Goal: Complete Application Form: Complete application form

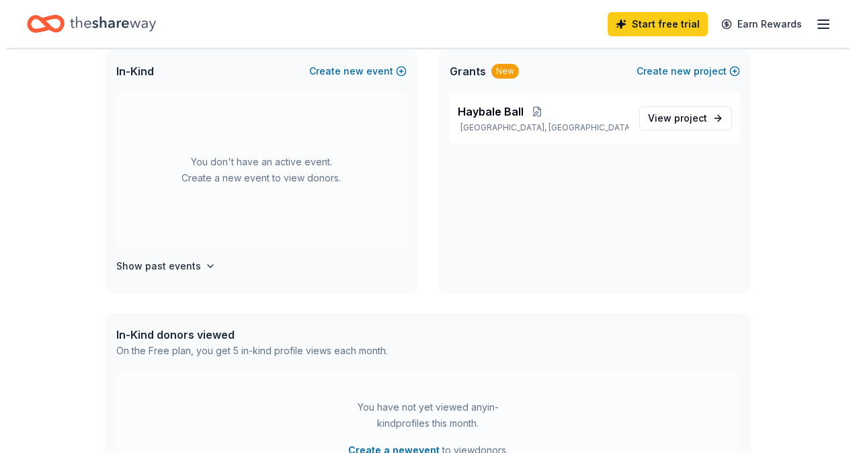
scroll to position [90, 0]
click at [682, 71] on span "new" at bounding box center [675, 71] width 20 height 16
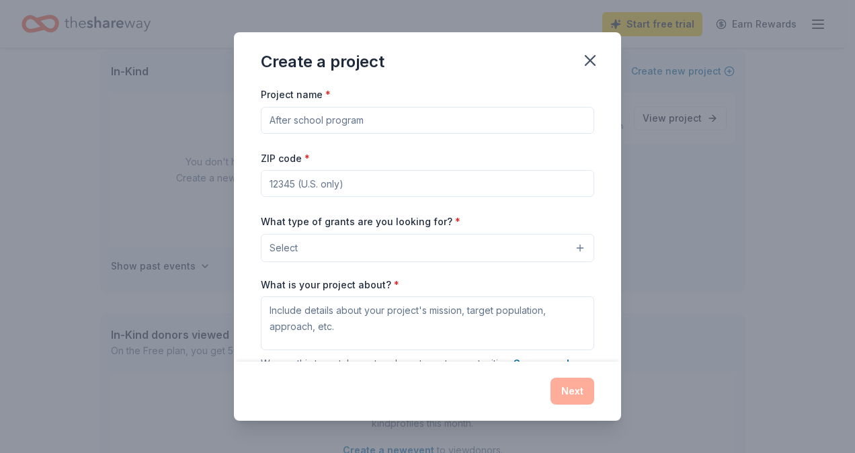
click at [381, 121] on input "Project name *" at bounding box center [427, 120] width 333 height 27
type input "Haybale Ball"
click at [377, 187] on input "ZIP code *" at bounding box center [427, 183] width 333 height 27
type input "46062"
click at [470, 247] on button "Select" at bounding box center [427, 248] width 333 height 28
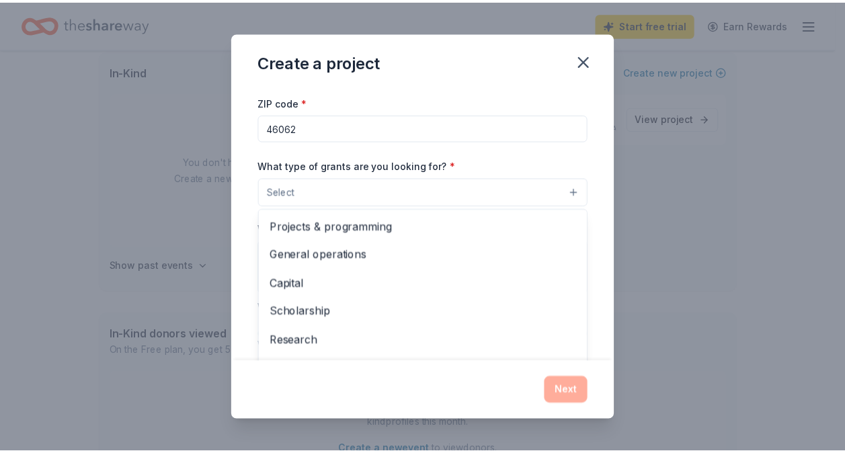
scroll to position [56, 0]
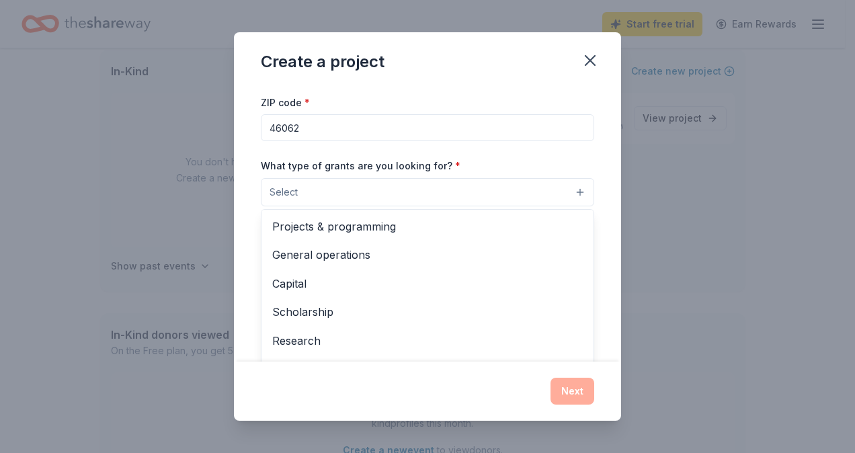
click at [394, 233] on span "Projects & programming" at bounding box center [427, 226] width 310 height 17
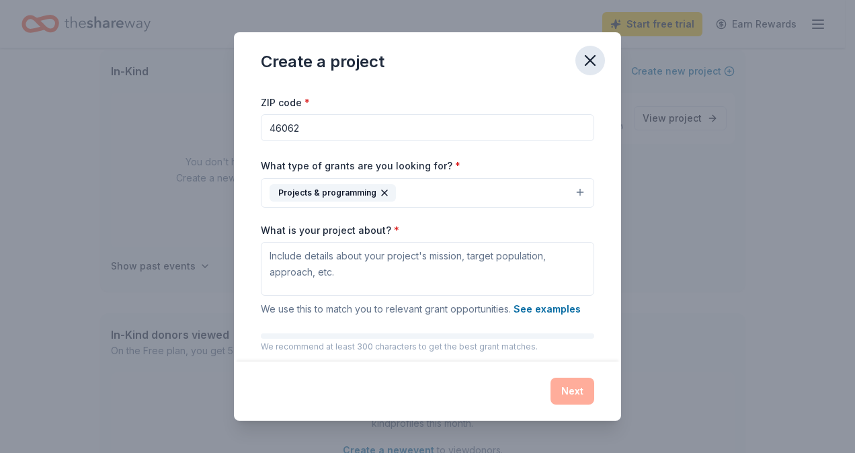
click at [590, 64] on icon "button" at bounding box center [590, 60] width 19 height 19
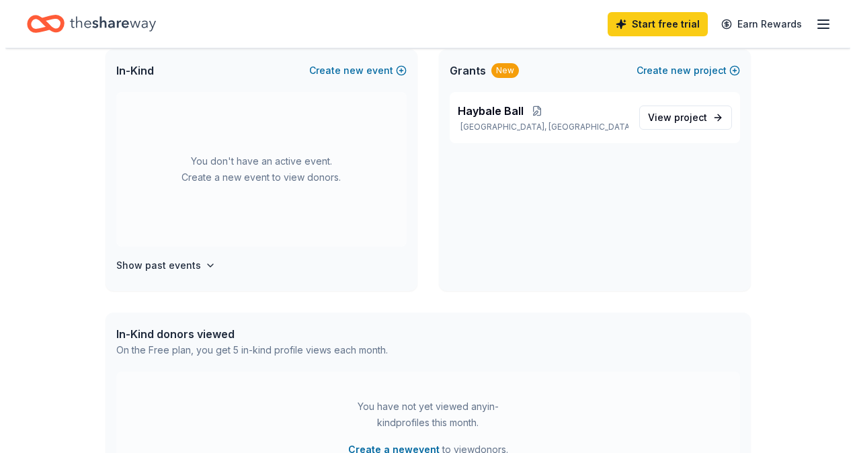
scroll to position [48, 0]
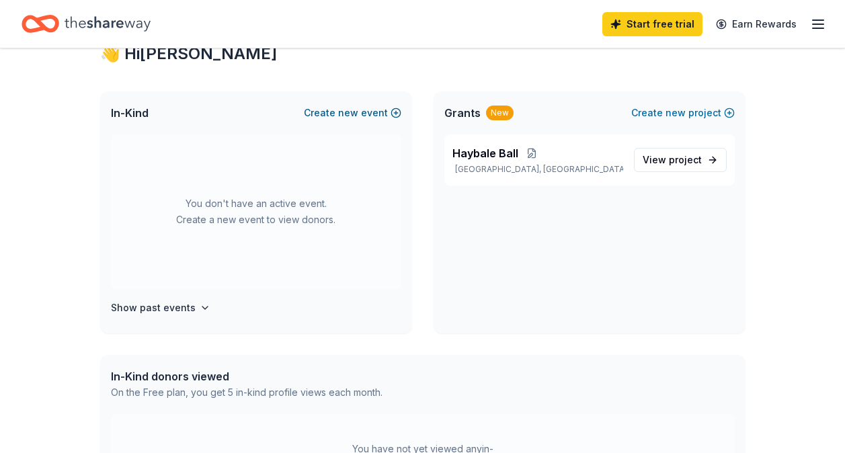
click at [369, 120] on button "Create new event" at bounding box center [352, 113] width 97 height 16
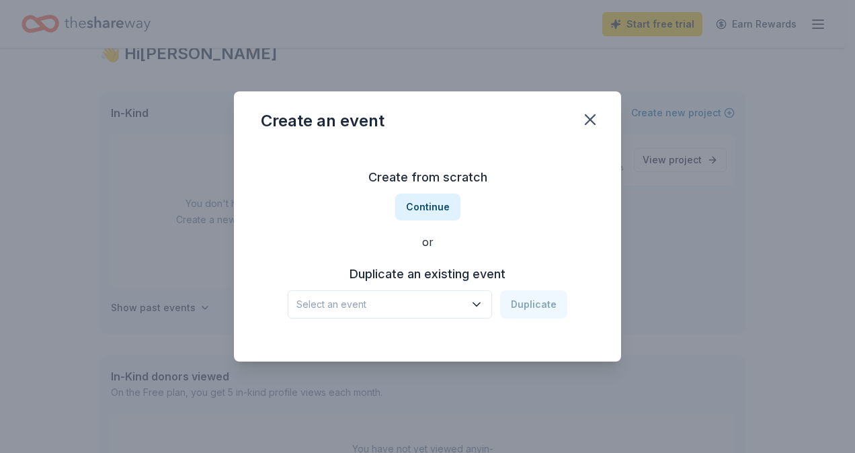
click at [376, 304] on span "Select an event" at bounding box center [380, 304] width 168 height 16
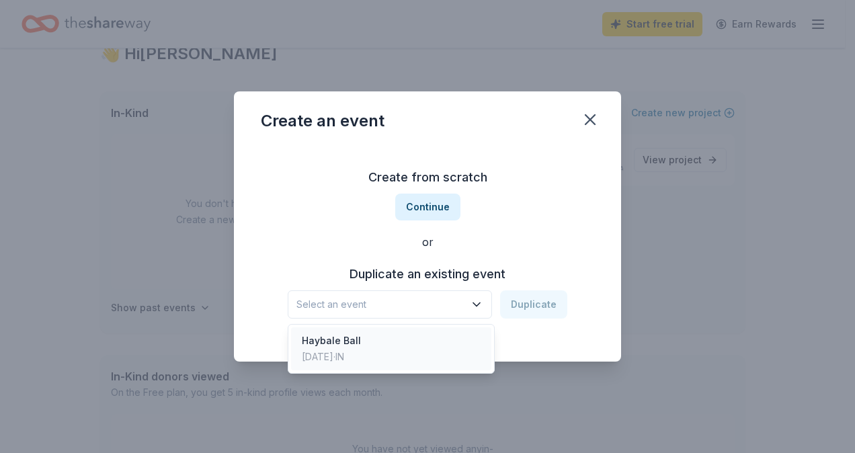
click at [347, 355] on div "Nov 08, 2024 · IN" at bounding box center [331, 357] width 59 height 16
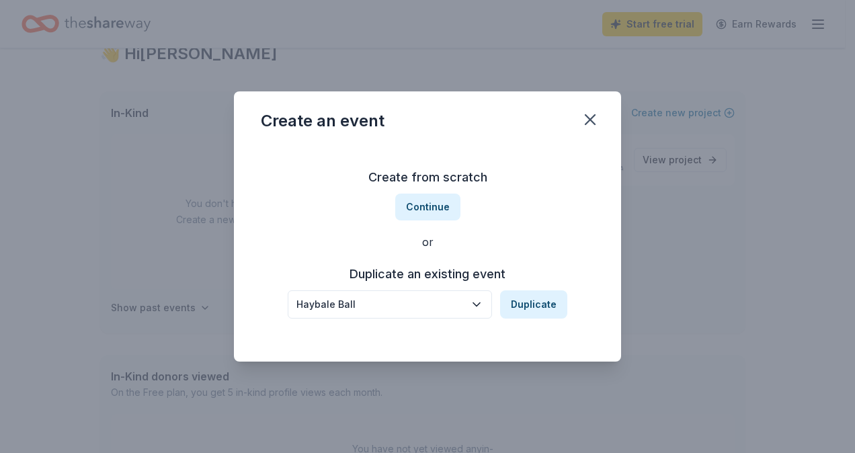
click at [396, 297] on div "Haybale Ball" at bounding box center [380, 304] width 168 height 16
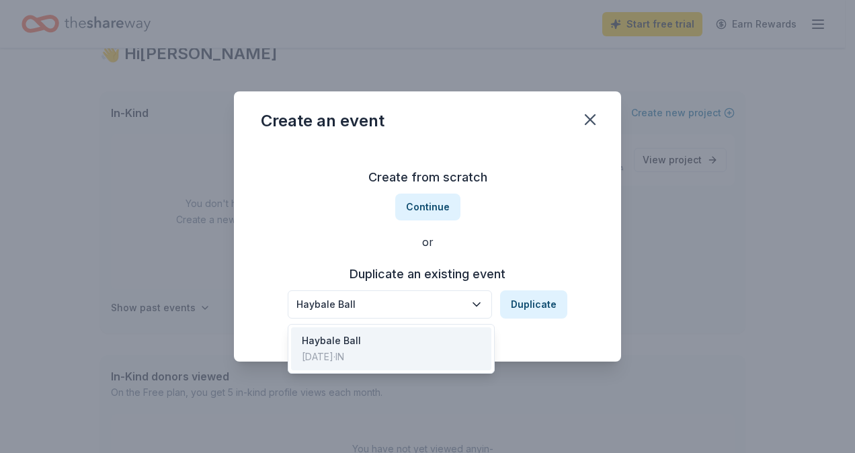
click at [386, 308] on div "Haybale Ball" at bounding box center [380, 304] width 168 height 16
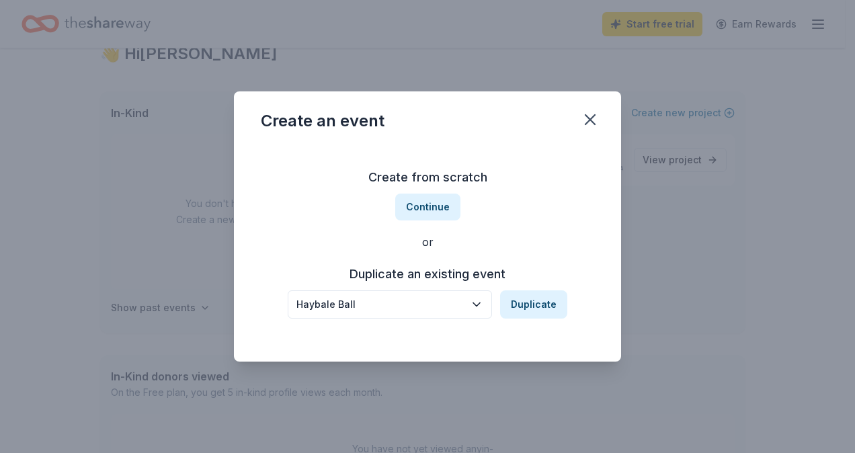
click at [374, 304] on div "Haybale Ball" at bounding box center [380, 304] width 168 height 16
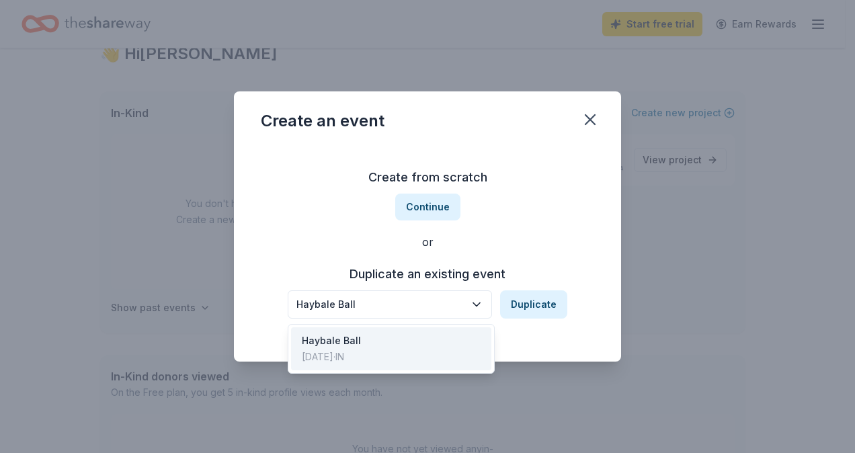
click at [373, 313] on button "Haybale Ball" at bounding box center [390, 304] width 204 height 28
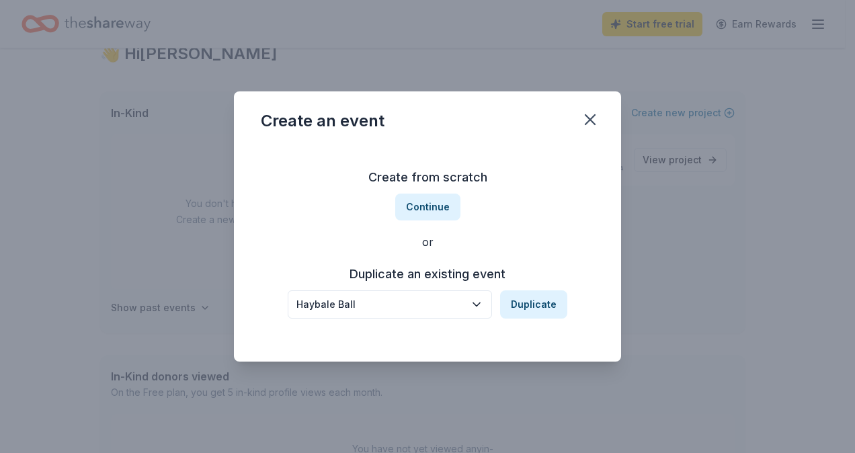
click at [478, 304] on icon "button" at bounding box center [476, 304] width 13 height 13
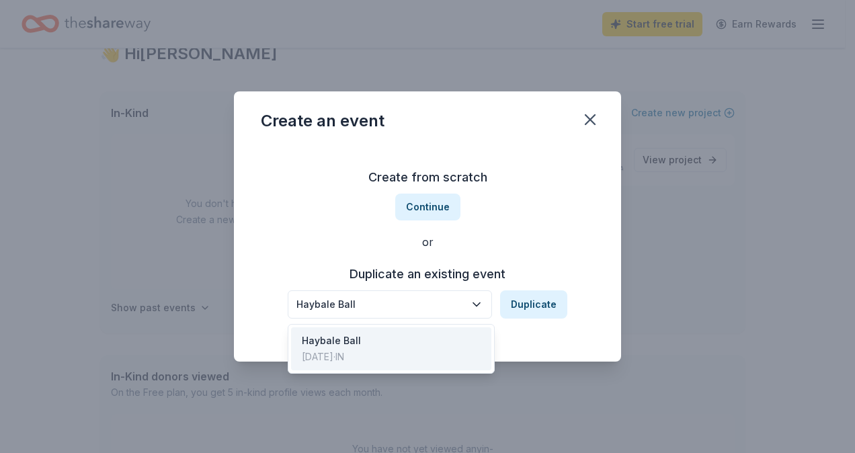
click at [361, 343] on div "Haybale Ball" at bounding box center [331, 341] width 59 height 16
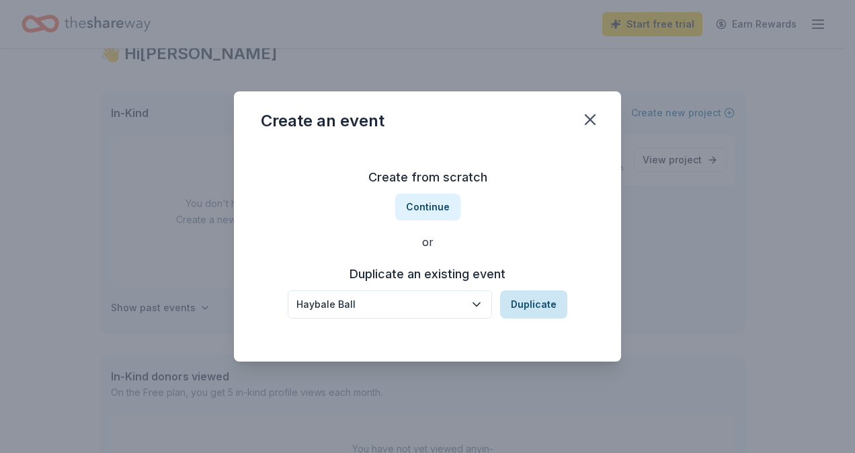
click at [543, 304] on button "Duplicate" at bounding box center [533, 304] width 67 height 28
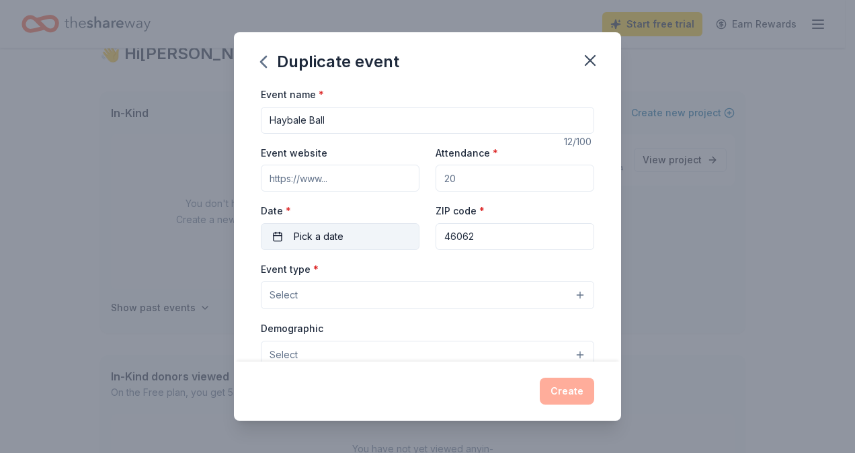
click at [377, 249] on button "Pick a date" at bounding box center [340, 236] width 159 height 27
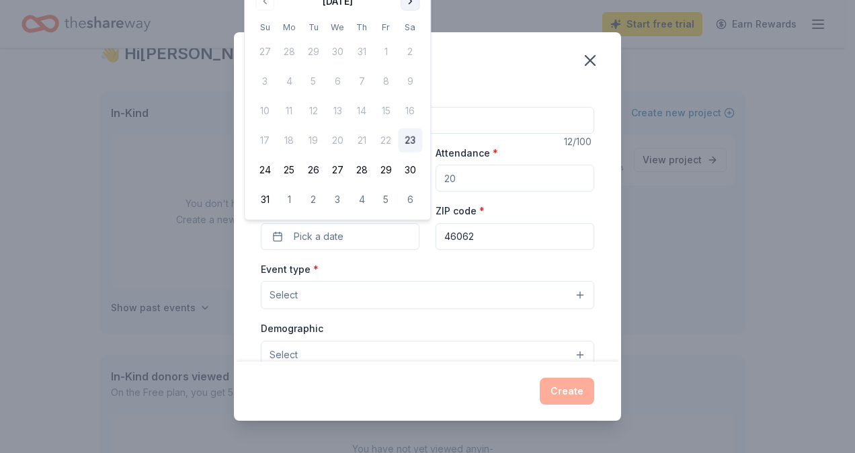
click at [413, 8] on button "Go to next month" at bounding box center [410, 1] width 19 height 19
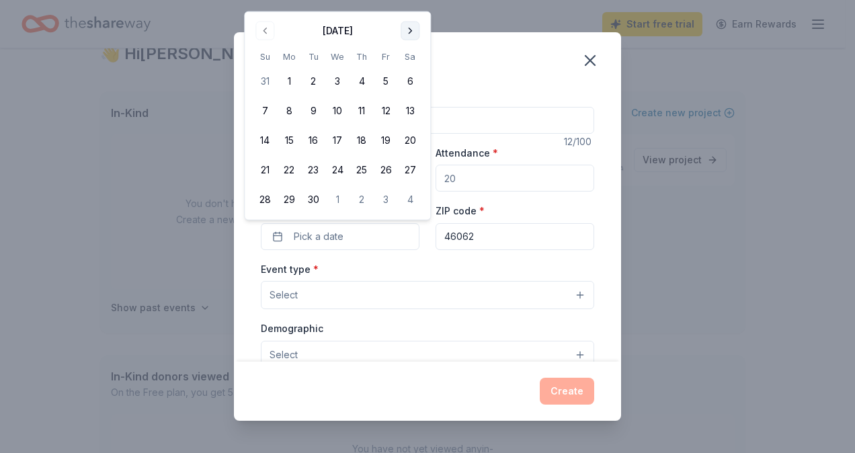
click at [413, 35] on button "Go to next month" at bounding box center [410, 31] width 19 height 19
click at [410, 34] on button "Go to next month" at bounding box center [410, 31] width 19 height 19
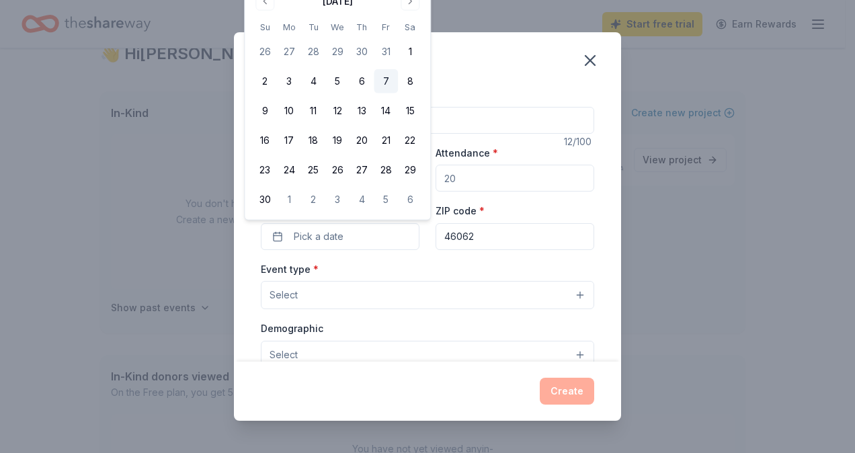
click at [386, 81] on button "7" at bounding box center [386, 81] width 24 height 24
click at [369, 294] on button "Select" at bounding box center [427, 295] width 333 height 28
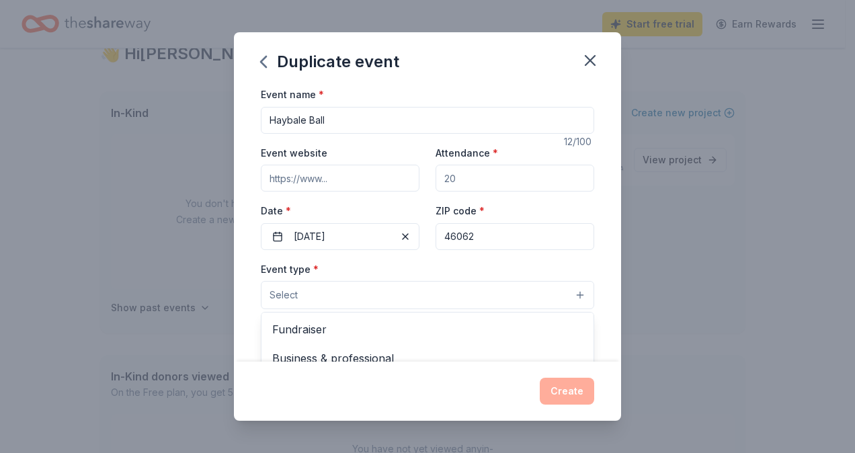
click at [343, 294] on button "Select" at bounding box center [427, 295] width 333 height 28
click at [333, 294] on button "Select" at bounding box center [427, 295] width 333 height 28
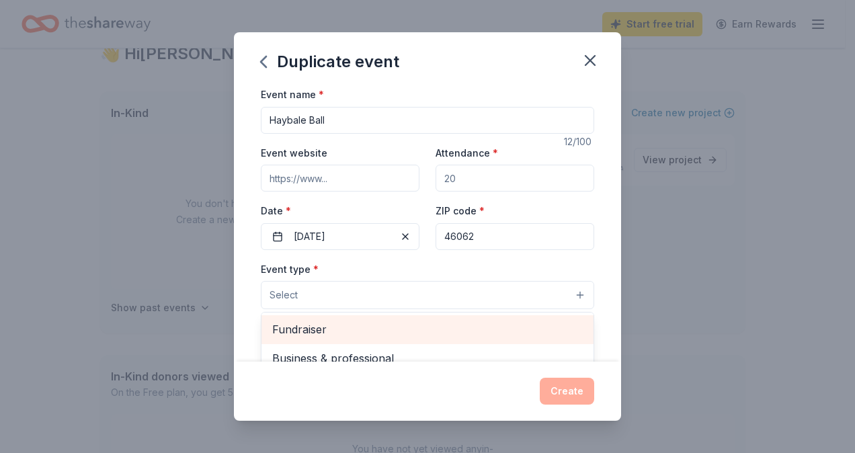
click at [312, 332] on span "Fundraiser" at bounding box center [427, 329] width 310 height 17
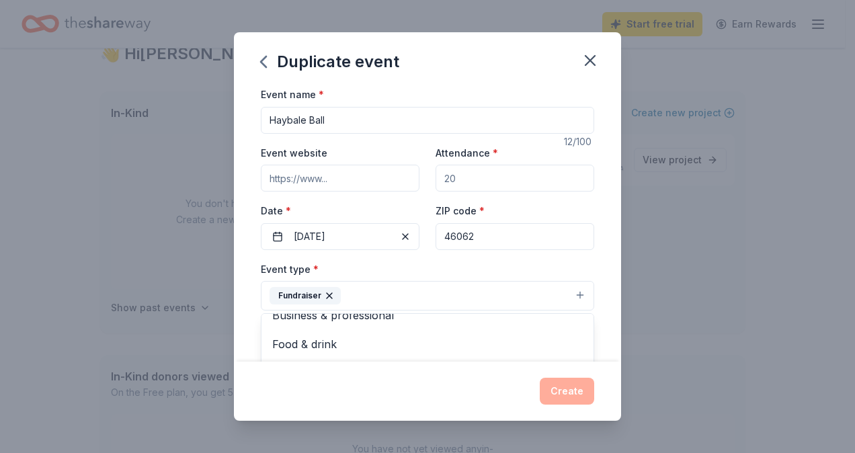
scroll to position [16, 0]
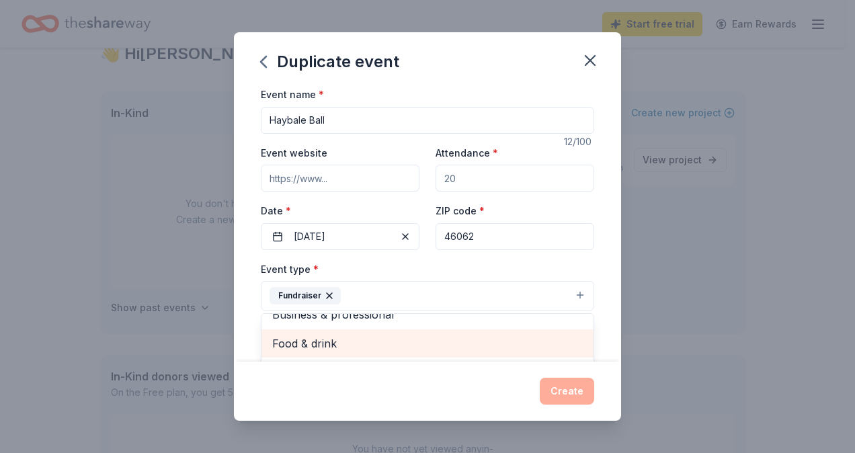
click at [329, 345] on span "Food & drink" at bounding box center [427, 343] width 310 height 17
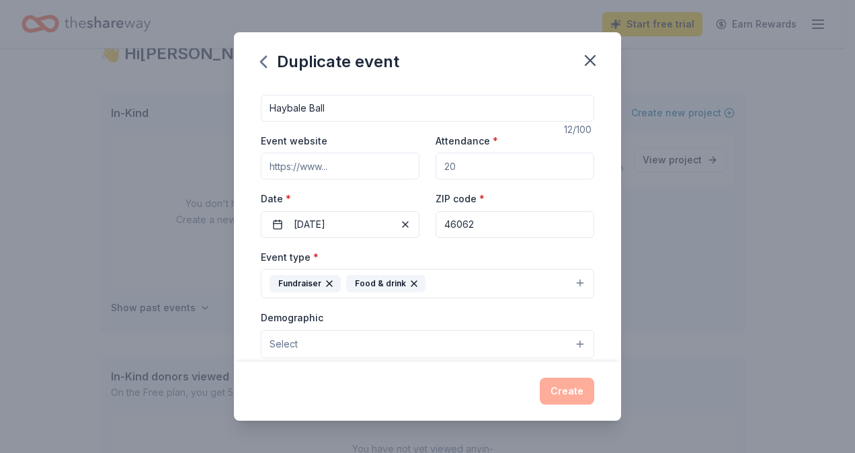
click at [478, 165] on input "Attendance *" at bounding box center [514, 166] width 159 height 27
type input "175"
click at [343, 167] on input "Event website" at bounding box center [340, 166] width 159 height 27
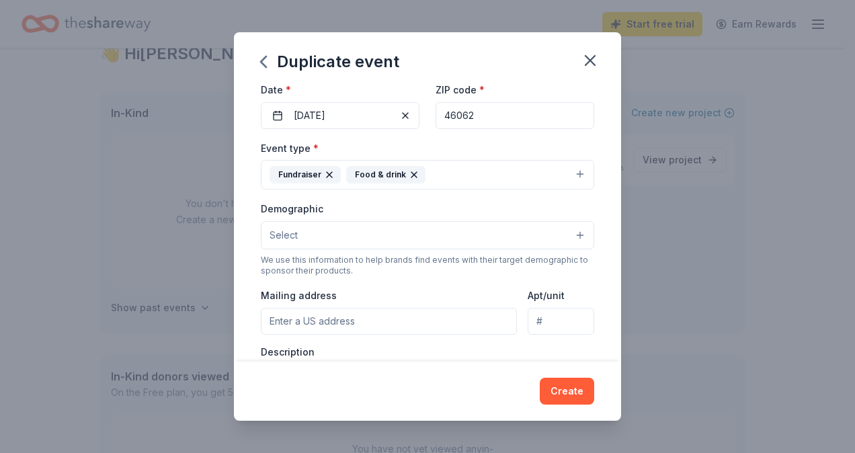
scroll to position [122, 0]
type input "noblesvilleyap.com"
click at [560, 234] on button "Select" at bounding box center [427, 234] width 333 height 28
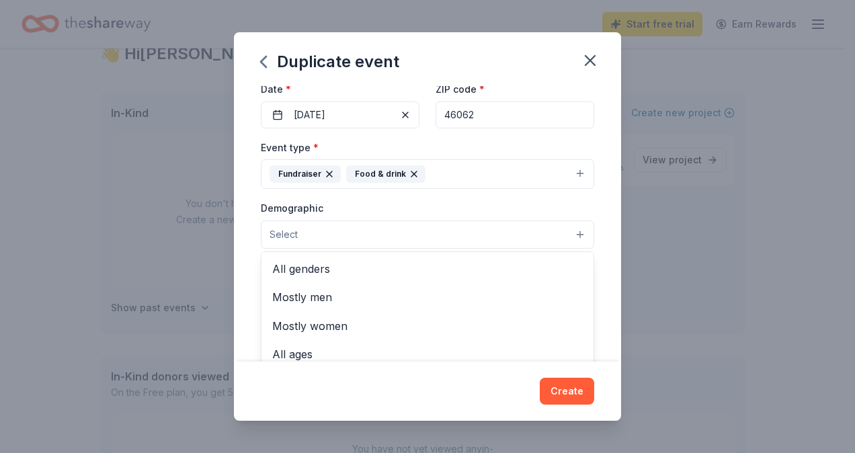
click at [317, 272] on span "All genders" at bounding box center [427, 268] width 310 height 17
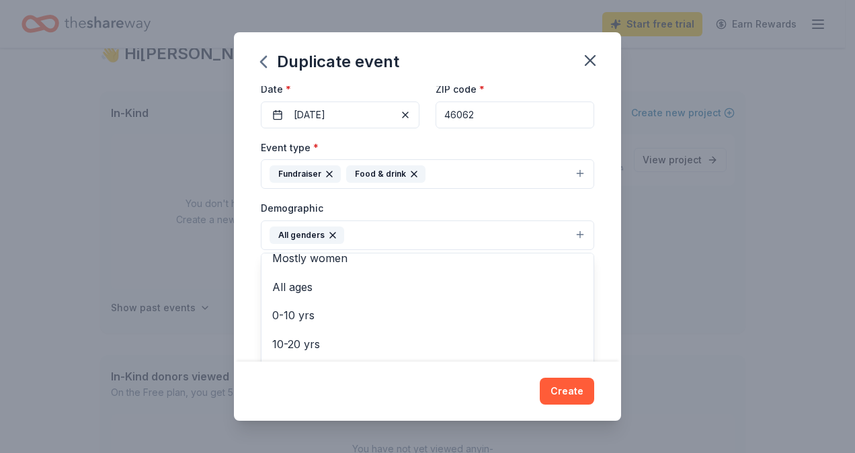
scroll to position [40, 0]
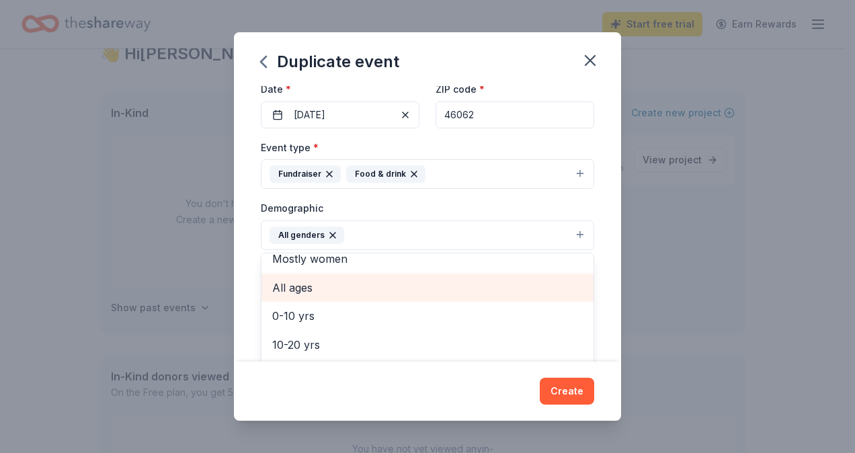
click at [304, 287] on span "All ages" at bounding box center [427, 287] width 310 height 17
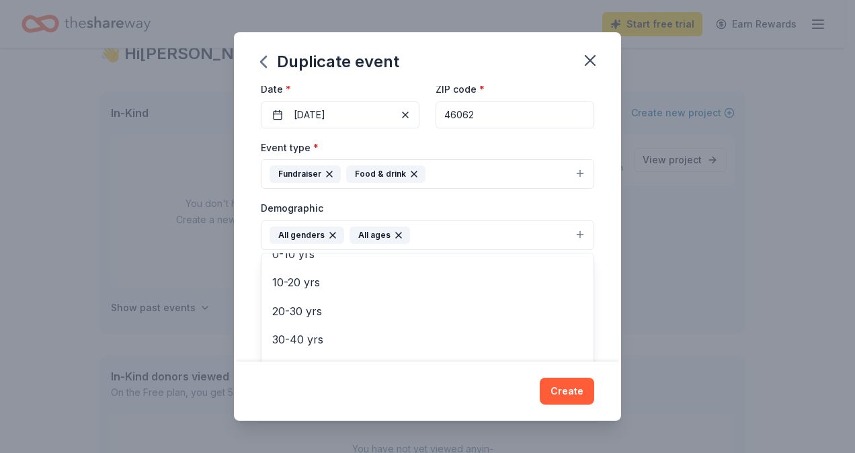
scroll to position [77, 0]
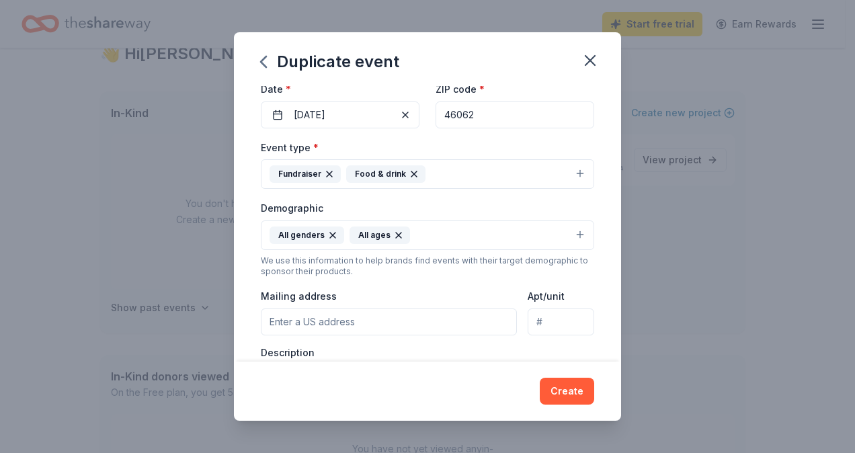
click at [413, 321] on input "Mailing address" at bounding box center [389, 321] width 256 height 27
type input "5019 Morning Mist Ct"
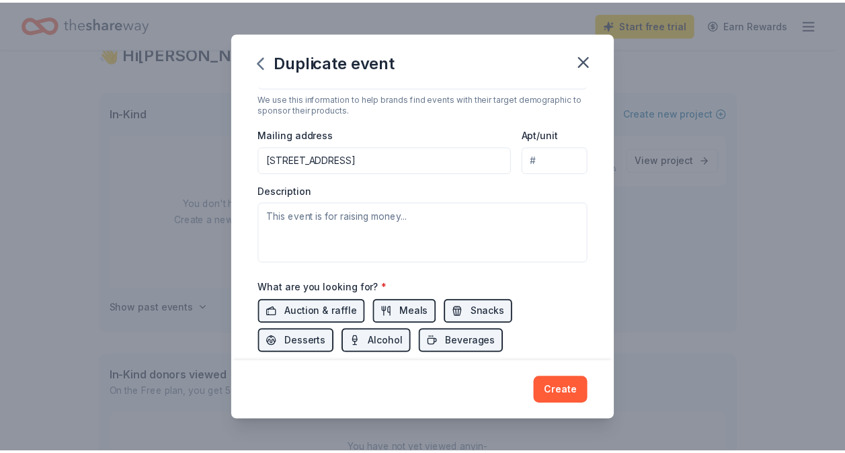
scroll to position [284, 0]
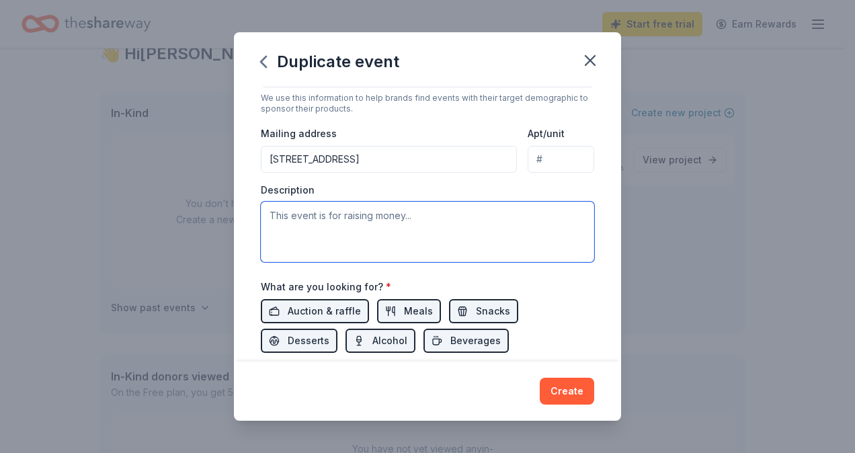
click at [390, 220] on textarea at bounding box center [427, 232] width 333 height 60
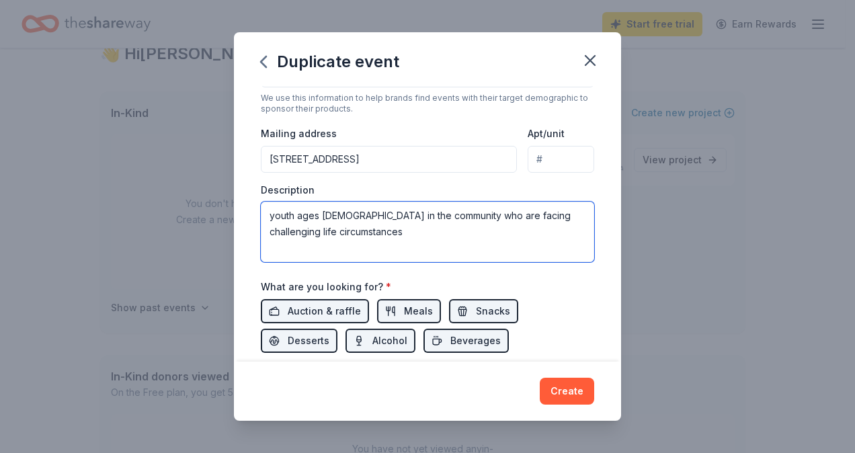
click at [271, 225] on textarea "youth ages 3-17 in the community who are facing challenging life circumstances" at bounding box center [427, 232] width 333 height 60
click at [270, 216] on textarea "youth ages 3-17 in the community who are facing challenging life circumstances" at bounding box center [427, 232] width 333 height 60
type textarea "funds raised are for youth ages 3-17 in the community who are facing challengin…"
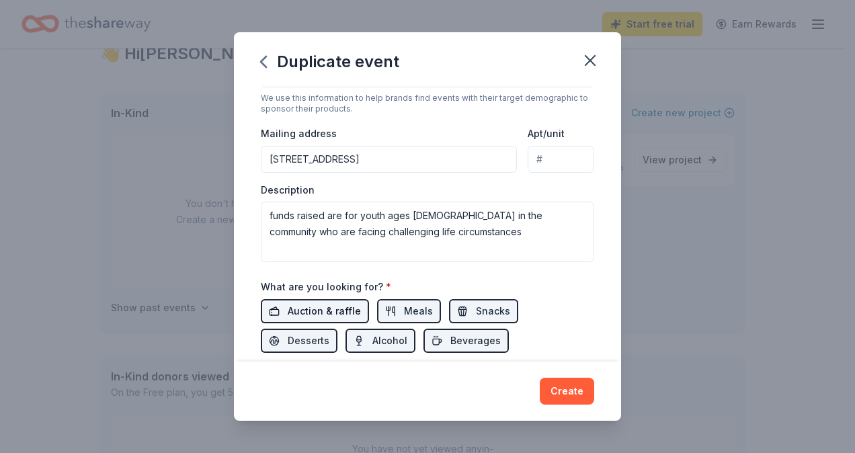
click at [335, 312] on span "Auction & raffle" at bounding box center [324, 311] width 73 height 16
click at [306, 310] on span "Auction & raffle" at bounding box center [324, 311] width 73 height 16
click at [419, 311] on span "Meals" at bounding box center [418, 311] width 29 height 16
click at [502, 307] on span "Snacks" at bounding box center [493, 311] width 34 height 16
click at [481, 341] on span "Beverages" at bounding box center [475, 341] width 50 height 16
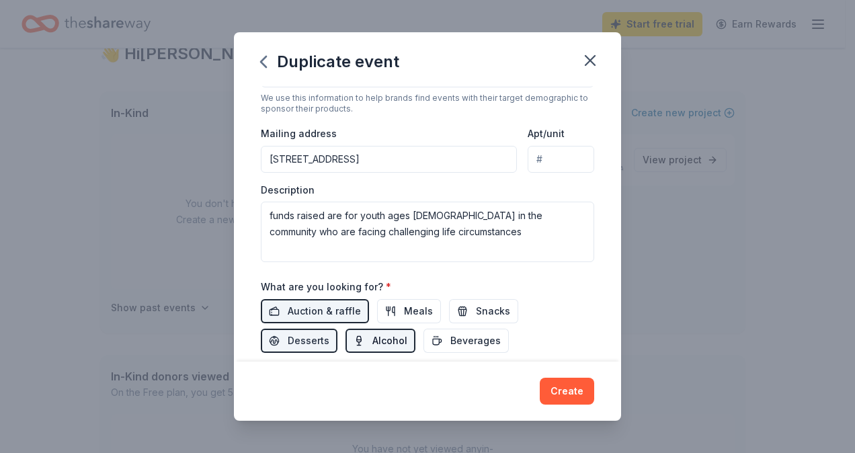
click at [392, 341] on span "Alcohol" at bounding box center [389, 341] width 35 height 16
click at [308, 341] on span "Desserts" at bounding box center [309, 341] width 42 height 16
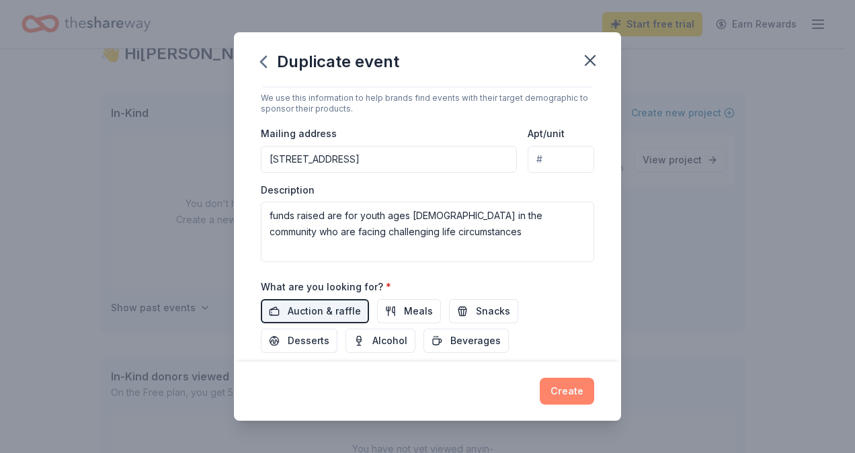
click at [575, 394] on button "Create" at bounding box center [567, 391] width 54 height 27
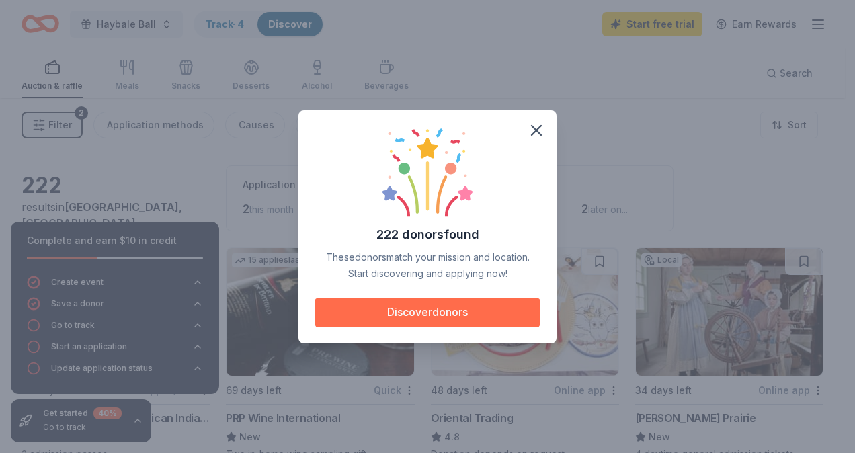
click at [480, 313] on button "Discover donors" at bounding box center [427, 313] width 226 height 30
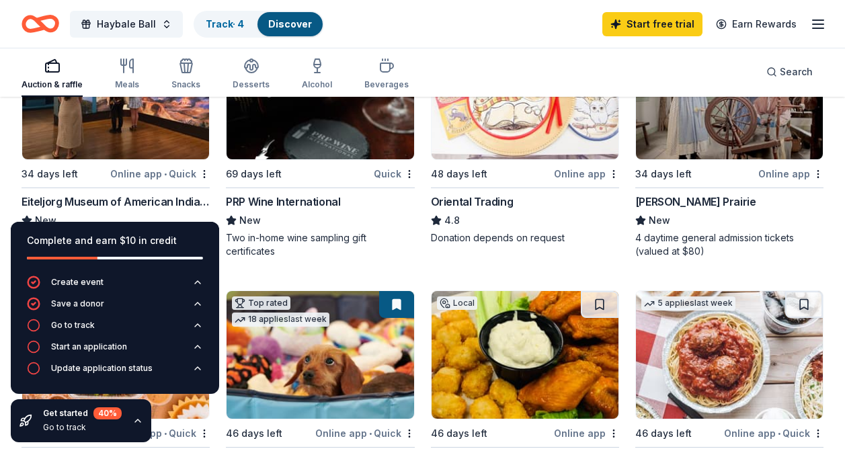
scroll to position [228, 0]
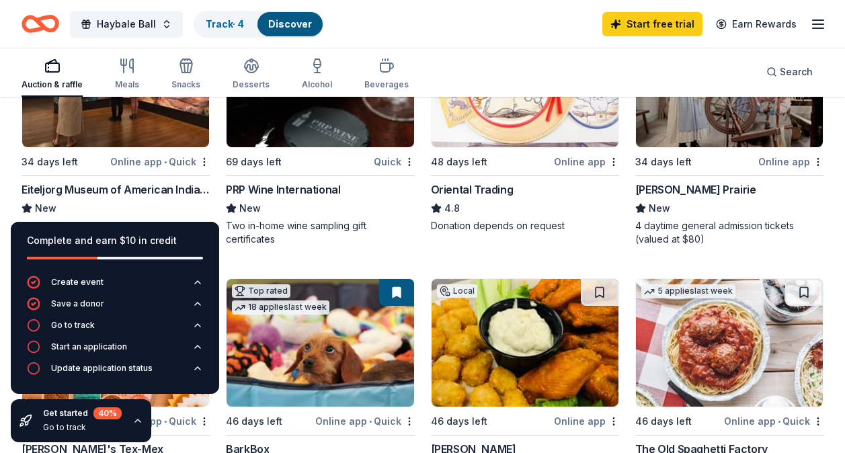
click at [161, 185] on div "Eiteljorg Museum of American Indians and Western Art" at bounding box center [116, 189] width 188 height 16
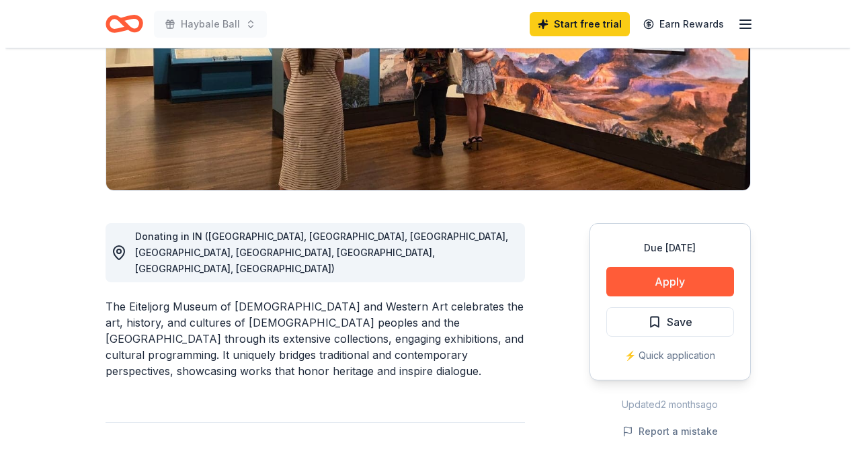
scroll to position [259, 0]
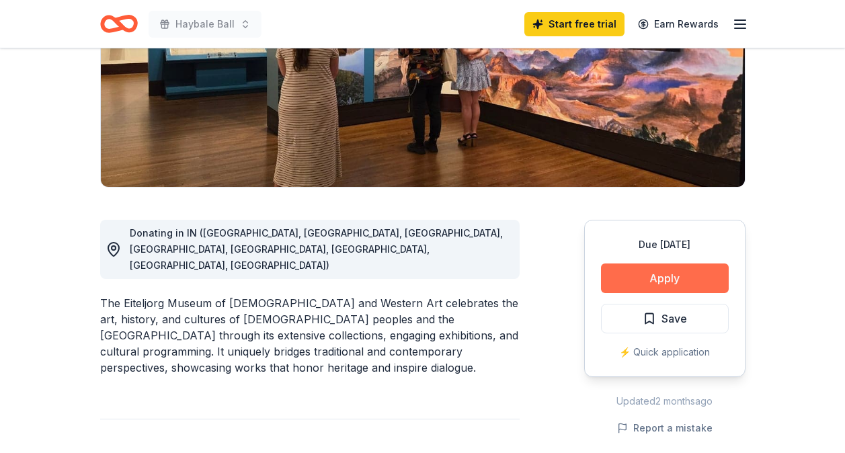
click at [702, 286] on button "Apply" at bounding box center [665, 278] width 128 height 30
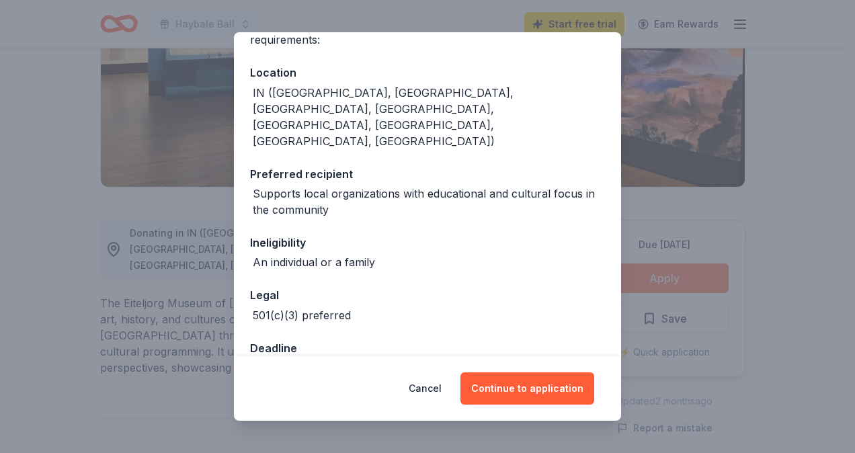
scroll to position [205, 0]
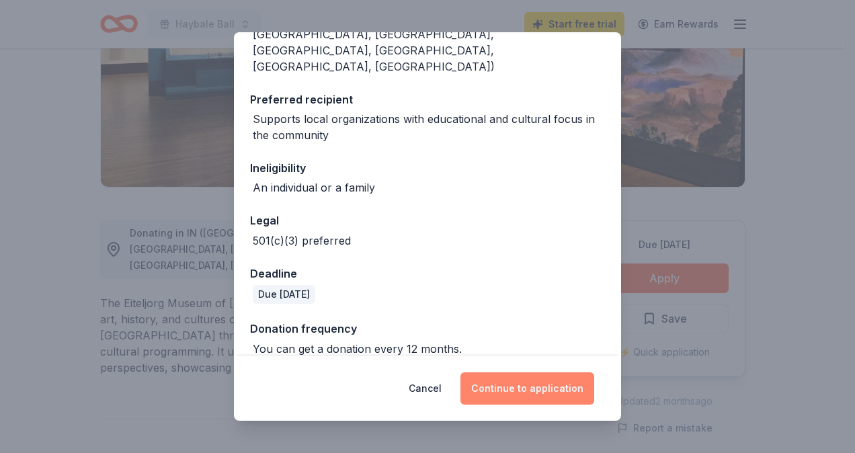
click at [565, 396] on button "Continue to application" at bounding box center [527, 388] width 134 height 32
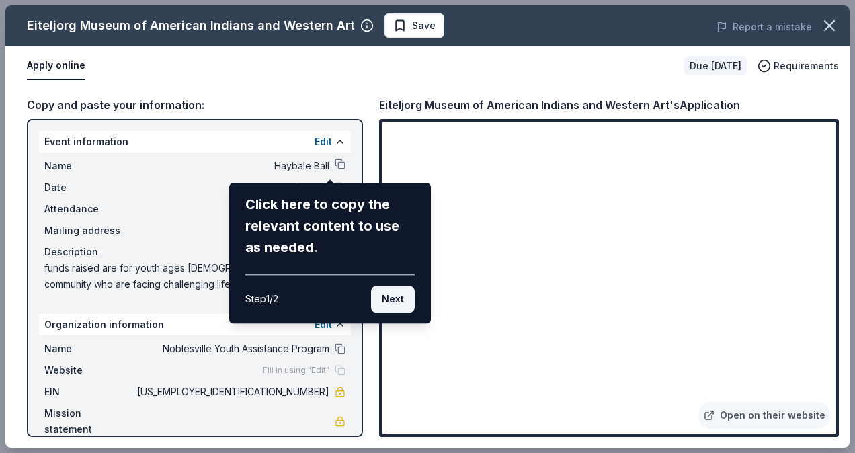
click at [399, 302] on button "Next" at bounding box center [393, 299] width 44 height 27
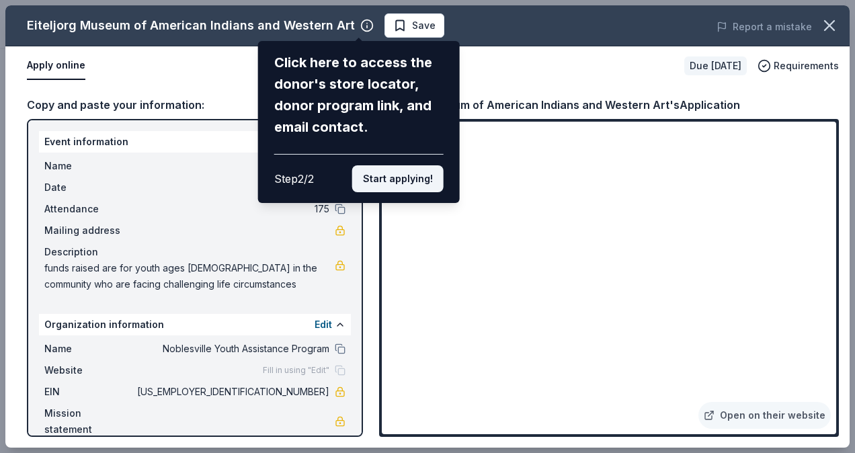
click at [427, 186] on button "Start applying!" at bounding box center [397, 178] width 91 height 27
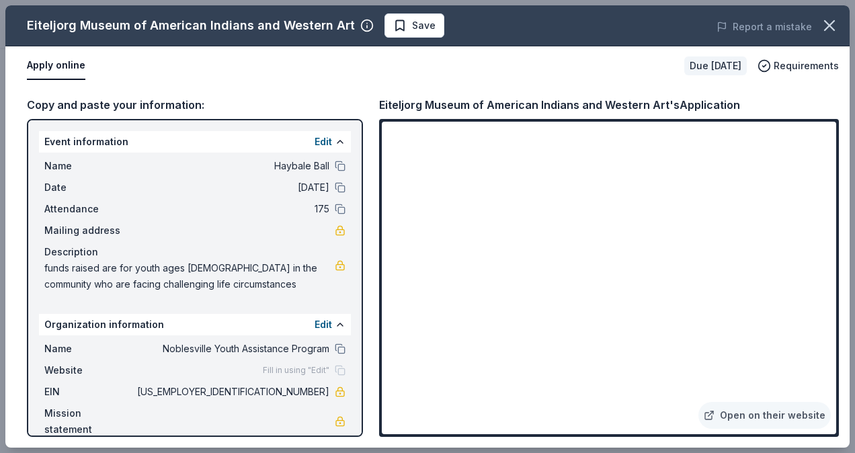
click at [335, 232] on link at bounding box center [340, 230] width 11 height 11
click at [321, 140] on button "Edit" at bounding box center [322, 142] width 17 height 16
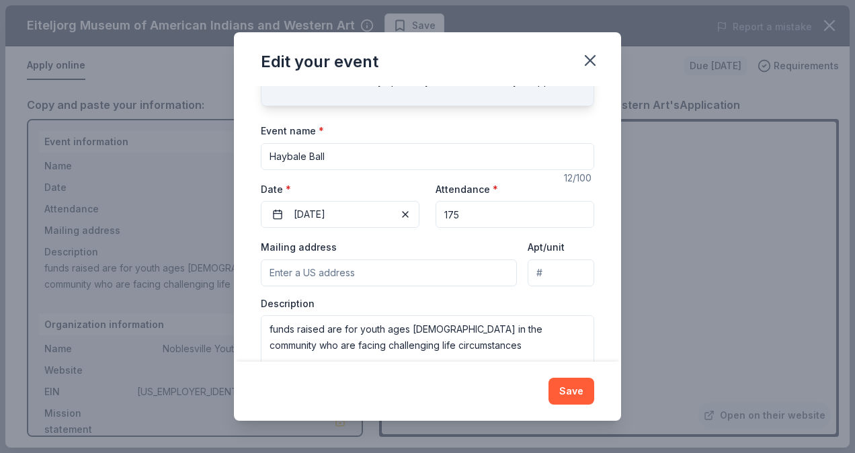
scroll to position [74, 0]
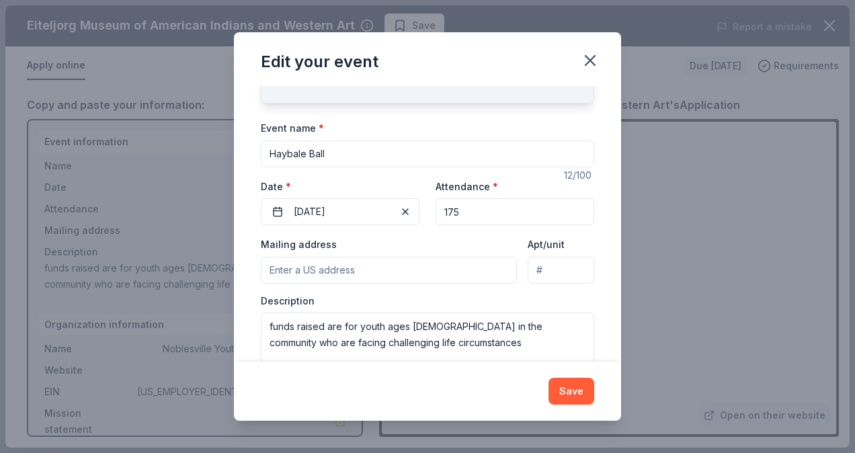
click at [360, 274] on input "Mailing address" at bounding box center [389, 270] width 256 height 27
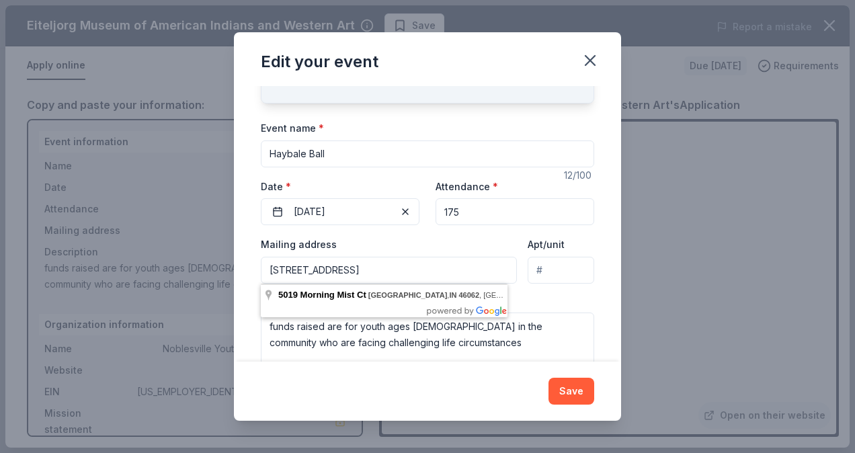
type input "5019 Morning Mist Ct Noblesville IN 46062"
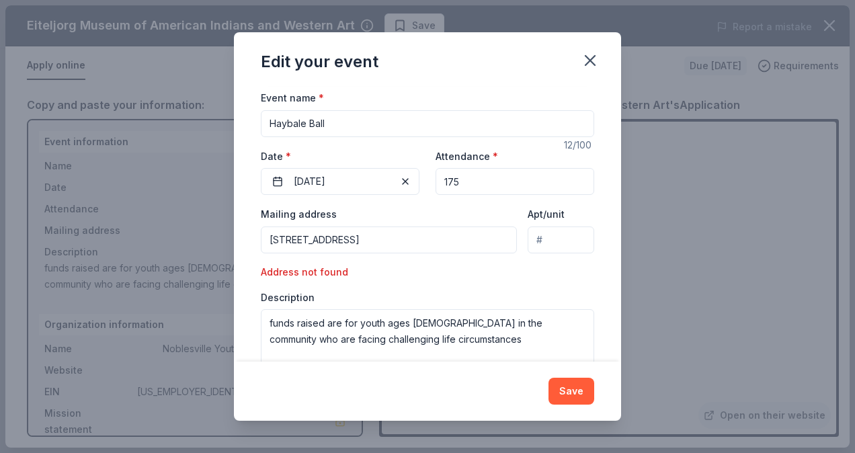
scroll to position [134, 0]
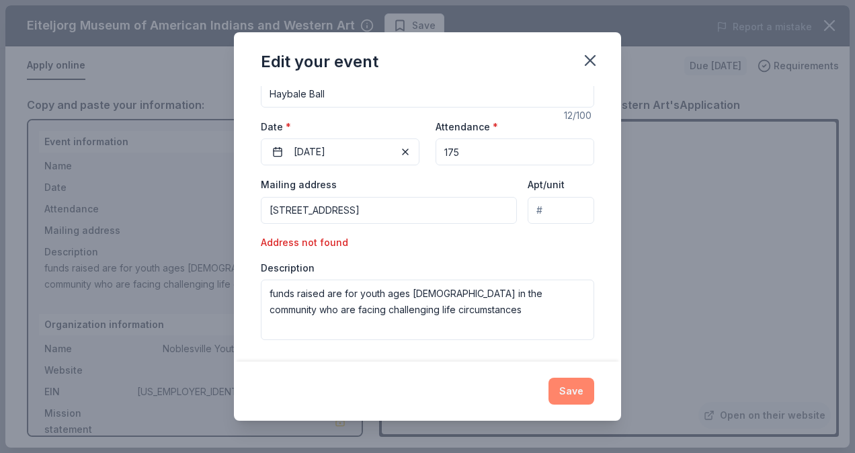
click at [572, 392] on button "Save" at bounding box center [571, 391] width 46 height 27
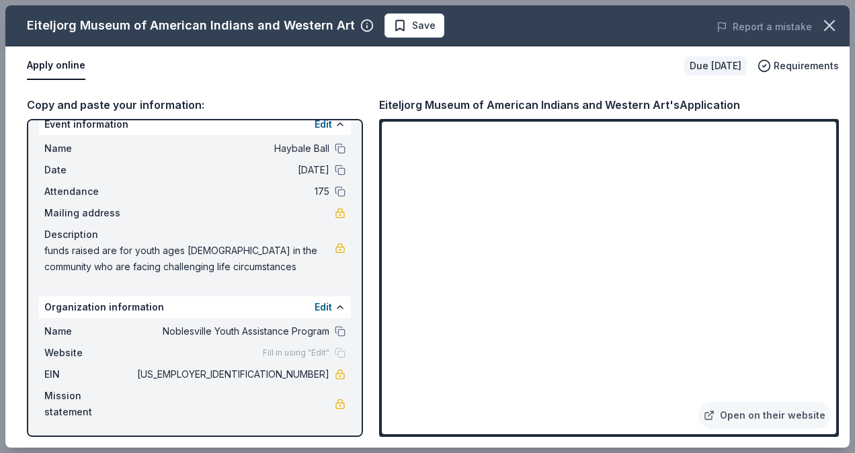
scroll to position [17, 0]
click at [335, 124] on button at bounding box center [340, 124] width 11 height 11
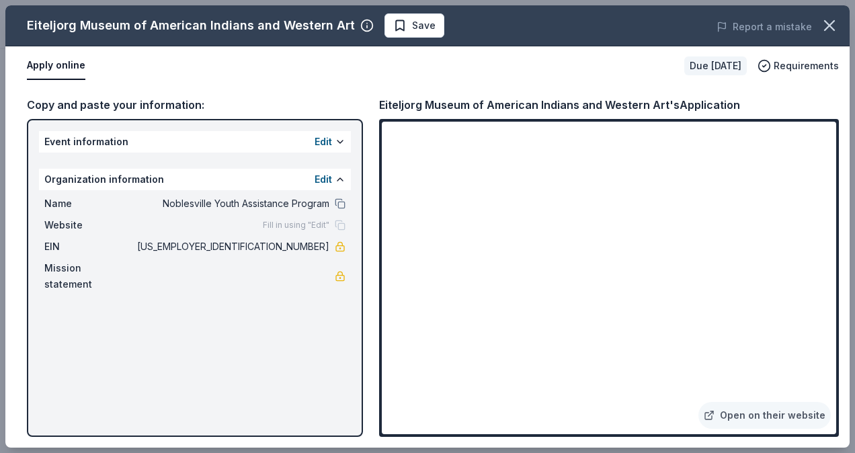
click at [341, 230] on div "Fill in using "Edit"" at bounding box center [304, 225] width 83 height 11
click at [339, 224] on div "Fill in using "Edit"" at bounding box center [304, 225] width 83 height 11
click at [338, 179] on button at bounding box center [340, 179] width 11 height 11
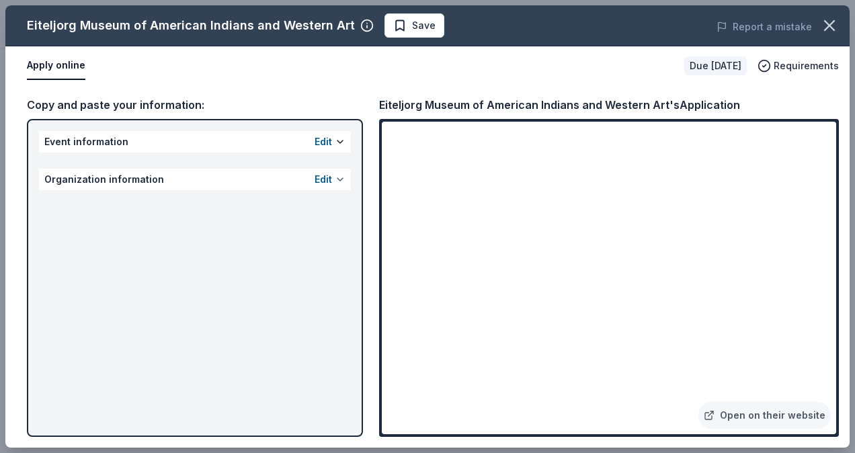
click at [339, 179] on button at bounding box center [340, 179] width 11 height 11
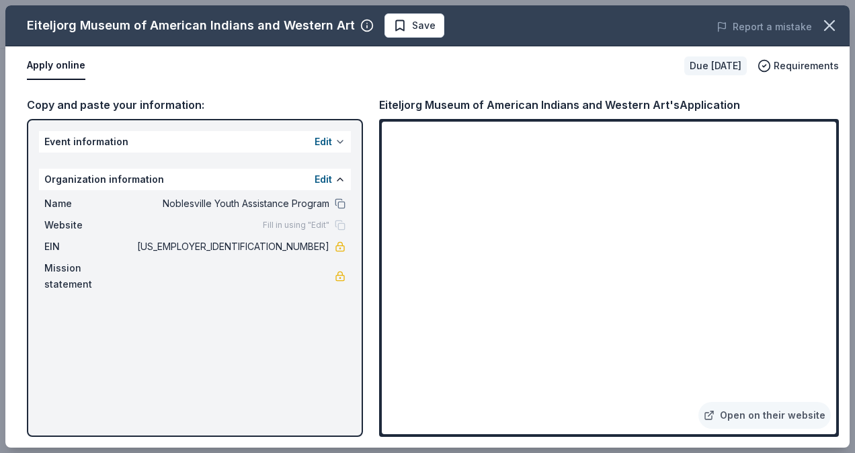
click at [339, 142] on button at bounding box center [340, 141] width 11 height 11
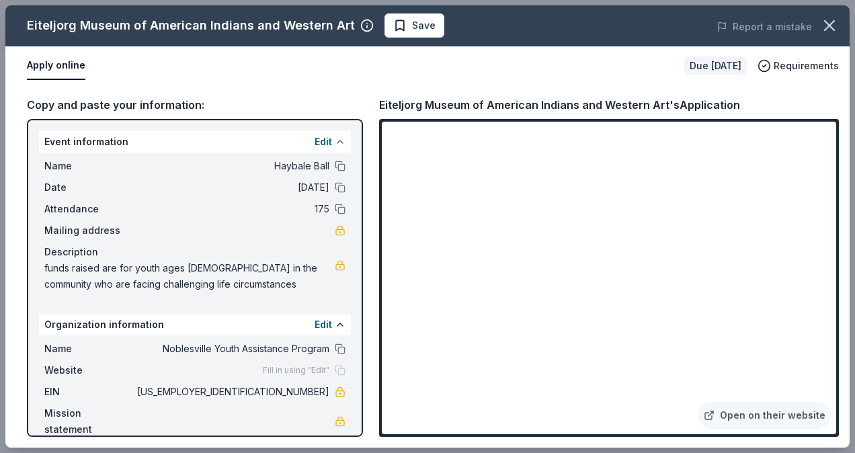
scroll to position [18, 0]
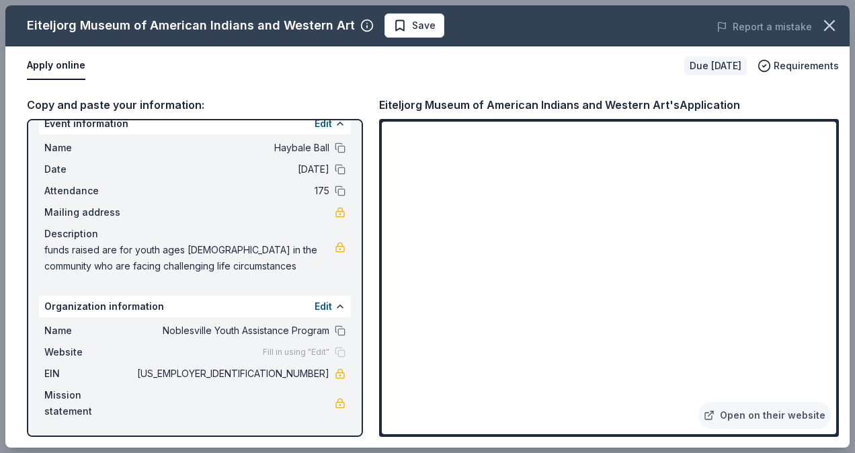
click at [142, 218] on div "Mailing address" at bounding box center [194, 212] width 301 height 16
click at [335, 214] on link at bounding box center [340, 212] width 11 height 11
click at [314, 306] on button "Edit" at bounding box center [322, 306] width 17 height 16
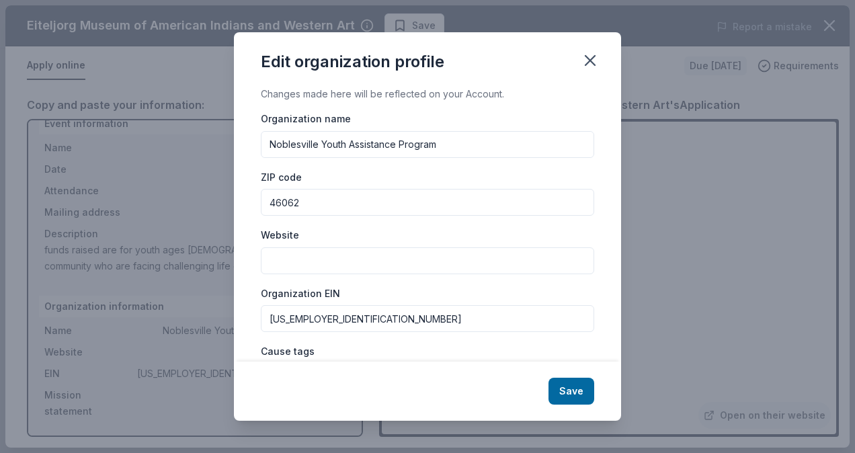
click at [357, 259] on input "Website" at bounding box center [427, 260] width 333 height 27
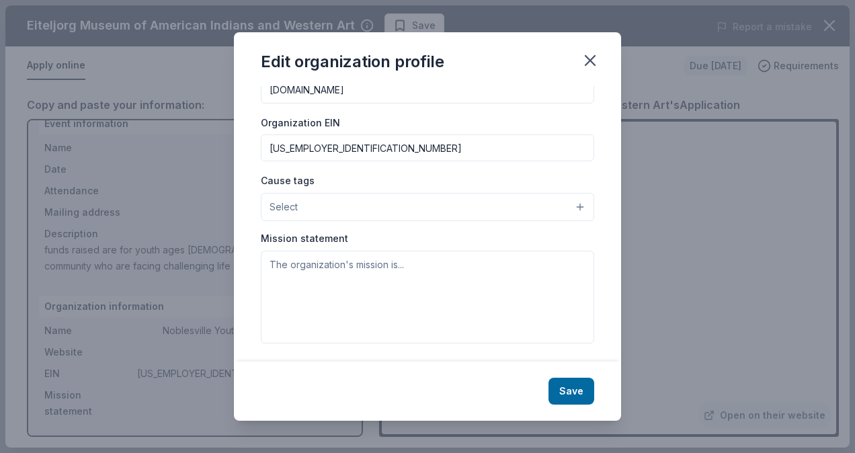
scroll to position [172, 0]
type input "noblesvilleyap.org"
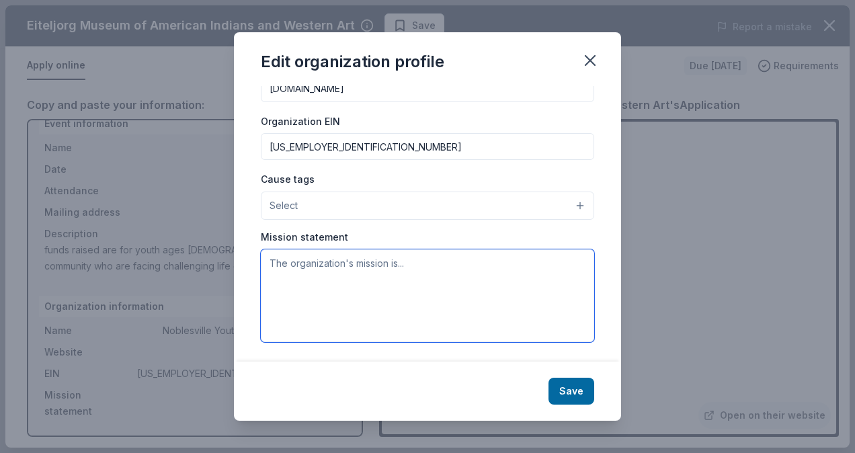
click at [292, 261] on textarea at bounding box center [427, 295] width 333 height 93
type textarea "_"
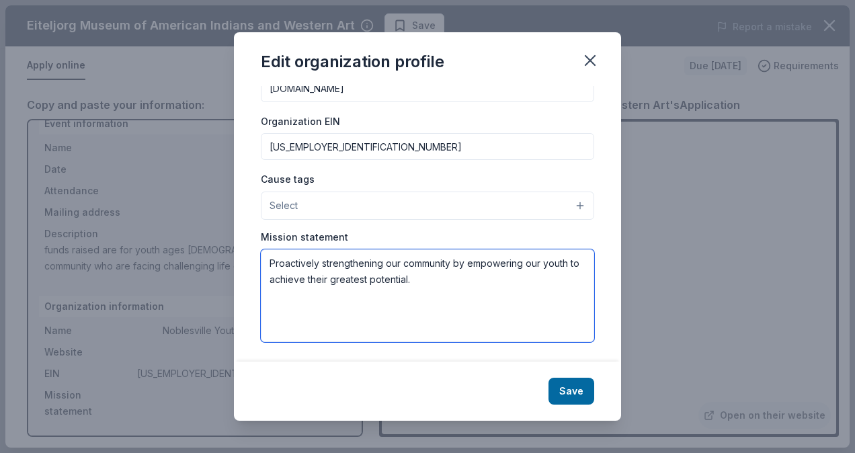
type textarea "Proactively strengthening our community by empowering our youth to achieve thei…"
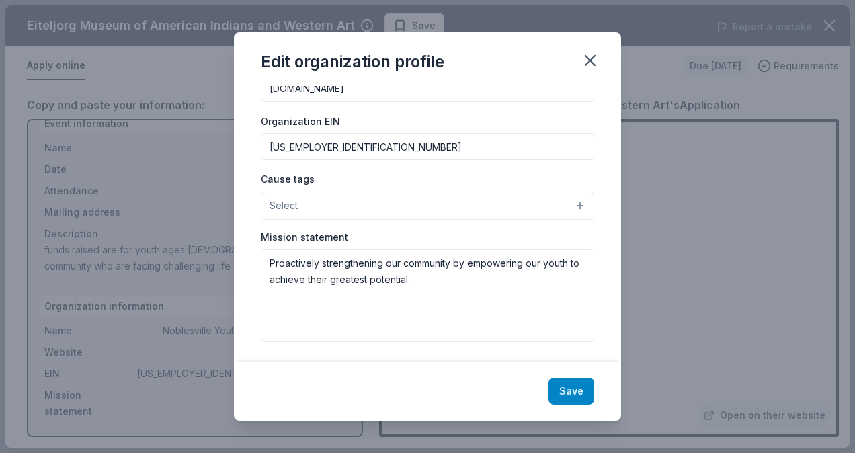
click at [581, 394] on button "Save" at bounding box center [571, 391] width 46 height 27
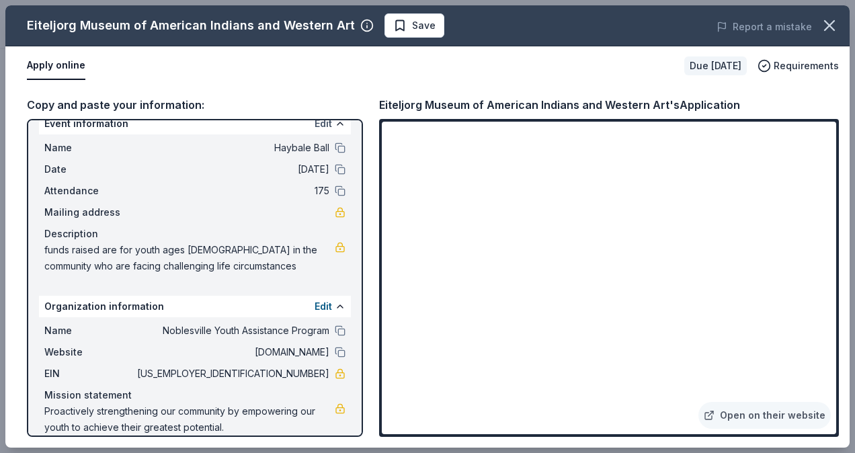
click at [315, 125] on button "Edit" at bounding box center [322, 124] width 17 height 16
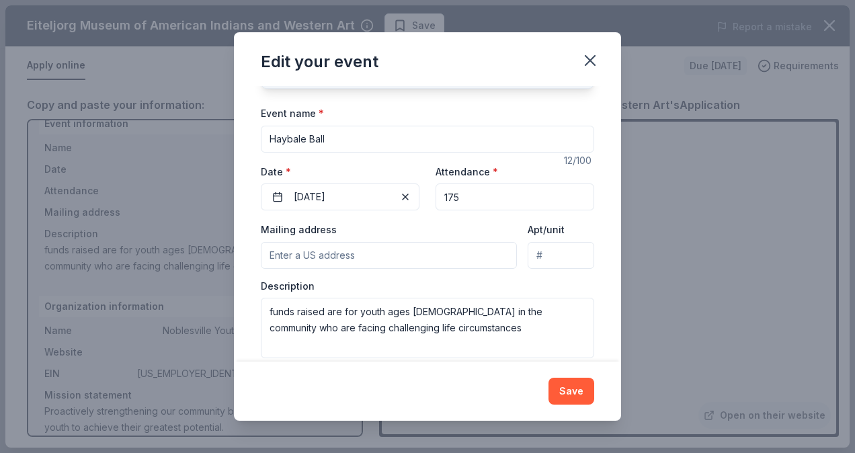
scroll to position [99, 0]
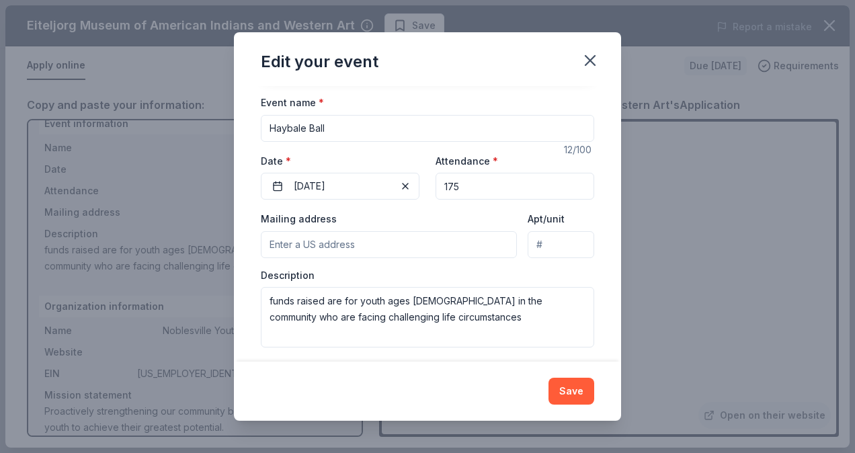
click at [322, 245] on input "Mailing address" at bounding box center [389, 244] width 256 height 27
type input "5019 Morning Mist Ct"
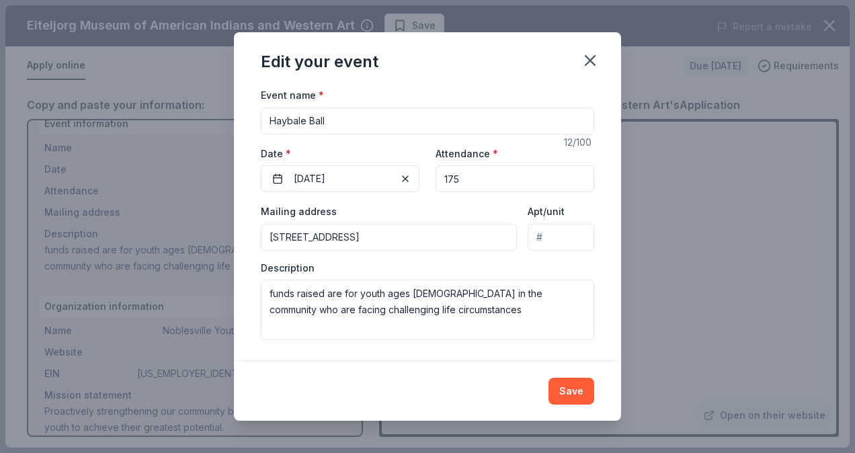
scroll to position [107, 0]
click at [566, 242] on input "Apt/unit" at bounding box center [561, 237] width 67 height 27
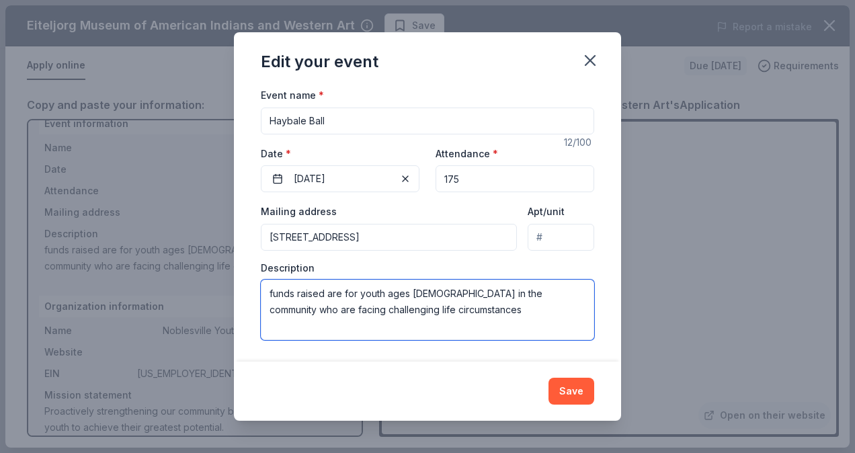
click at [468, 308] on textarea "funds raised are for youth ages 3-17 in the community who are facing challengin…" at bounding box center [427, 310] width 333 height 60
click at [294, 295] on textarea "funds raised are for youth ages 3-17 in the community who are facing challengin…" at bounding box center [427, 310] width 333 height 60
click at [440, 314] on textarea "Funds raised are for youth ages 3-17 in the community who are facing challengin…" at bounding box center [427, 310] width 333 height 60
click at [271, 296] on textarea "Funds raised are for youth ages 3-17 in the community who are facing challengin…" at bounding box center [427, 310] width 333 height 60
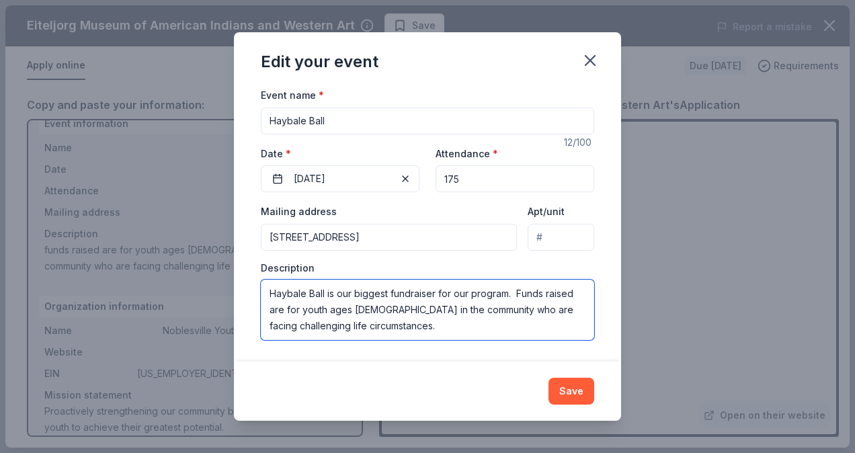
click at [378, 331] on textarea "Haybale Ball is our biggest fundraiser for our program. Funds raised are for yo…" at bounding box center [427, 310] width 333 height 60
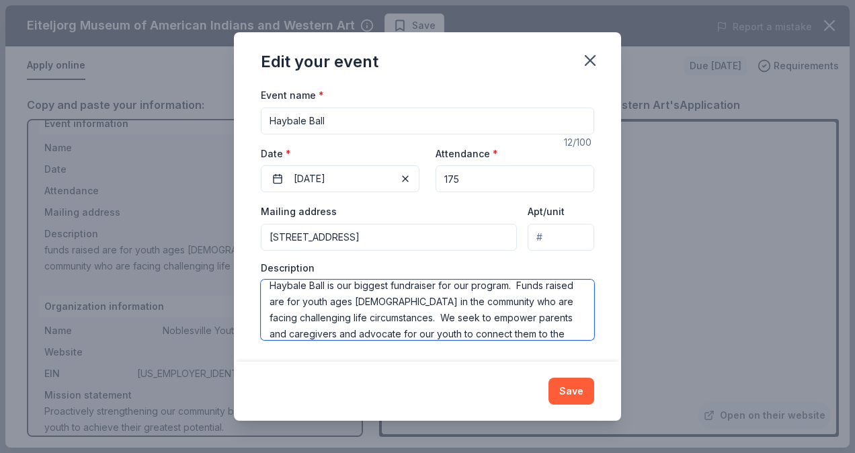
scroll to position [24, 0]
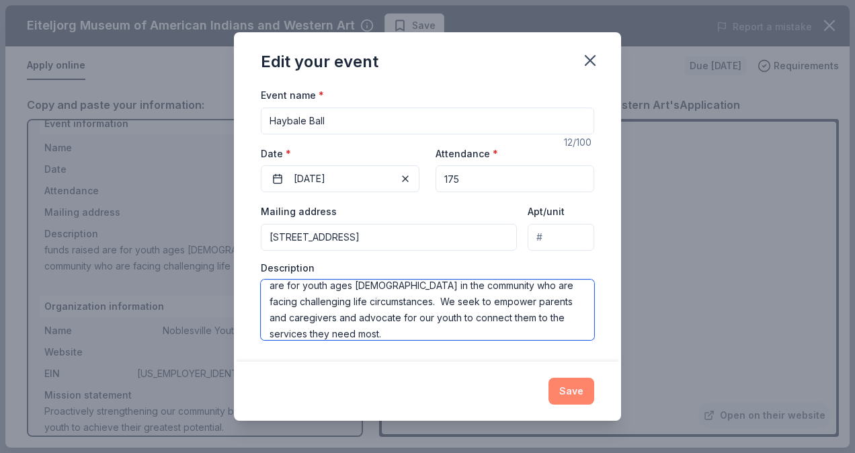
type textarea "Haybale Ball is our biggest fundraiser for our program. Funds raised are for yo…"
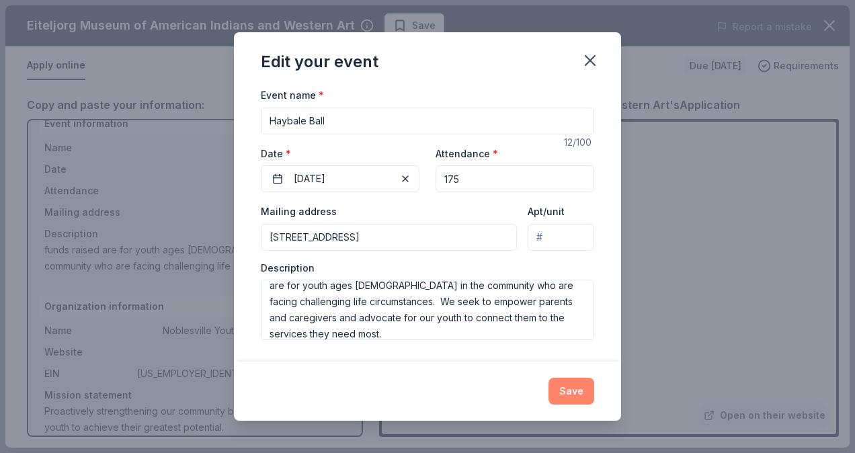
click at [579, 392] on button "Save" at bounding box center [571, 391] width 46 height 27
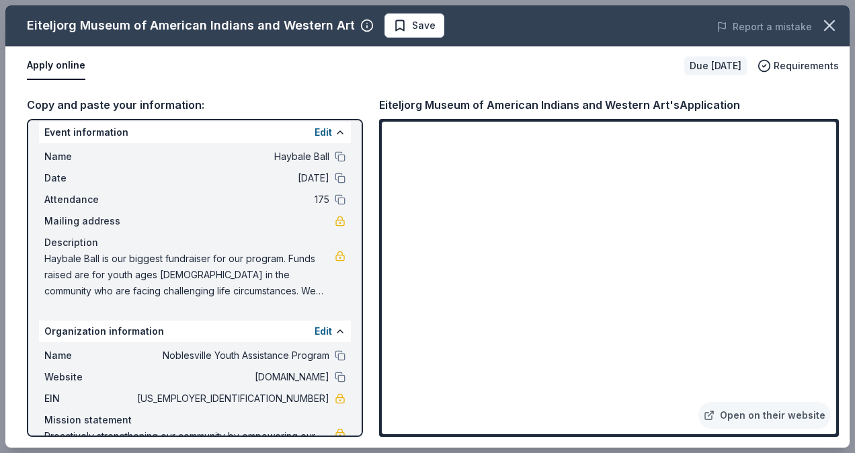
scroll to position [0, 0]
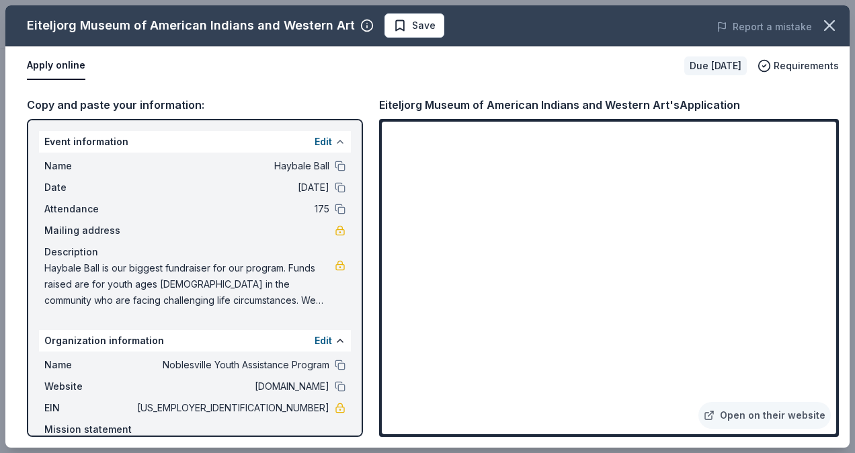
click at [335, 144] on button at bounding box center [340, 141] width 11 height 11
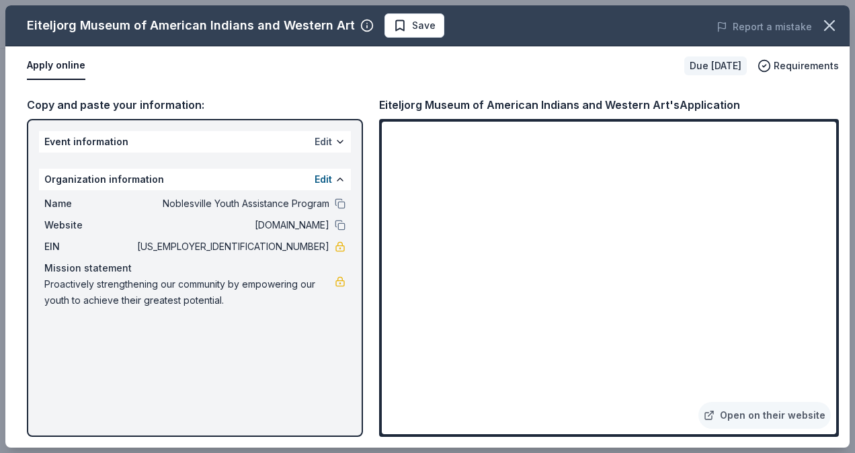
click at [328, 146] on button "Edit" at bounding box center [322, 142] width 17 height 16
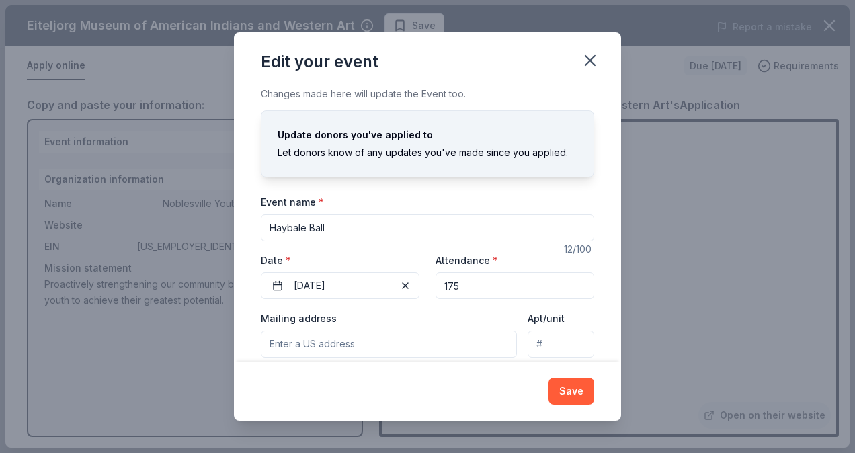
click at [321, 347] on input "Mailing address" at bounding box center [389, 344] width 256 height 27
type input "5019 Morning Mist Court, Noblesville, IN, 46062"
click at [577, 394] on button "Save" at bounding box center [571, 391] width 46 height 27
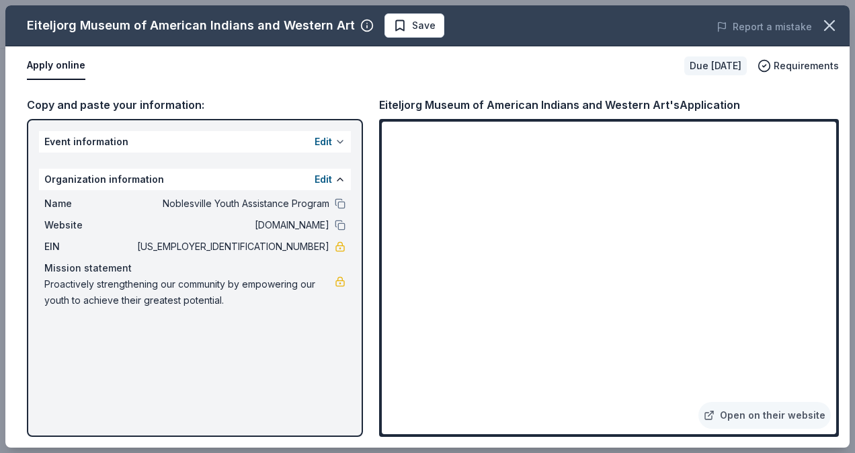
click at [340, 142] on button at bounding box center [340, 141] width 11 height 11
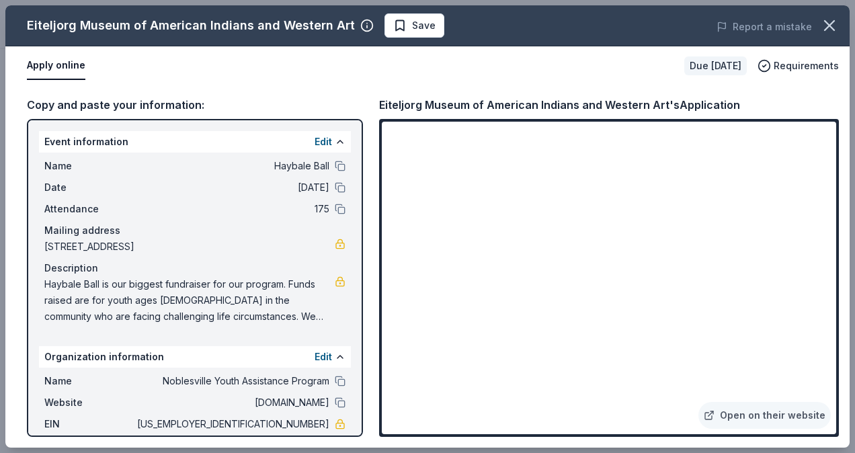
click at [56, 60] on button "Apply online" at bounding box center [56, 66] width 58 height 28
click at [198, 109] on div "Copy and paste your information:" at bounding box center [195, 104] width 336 height 17
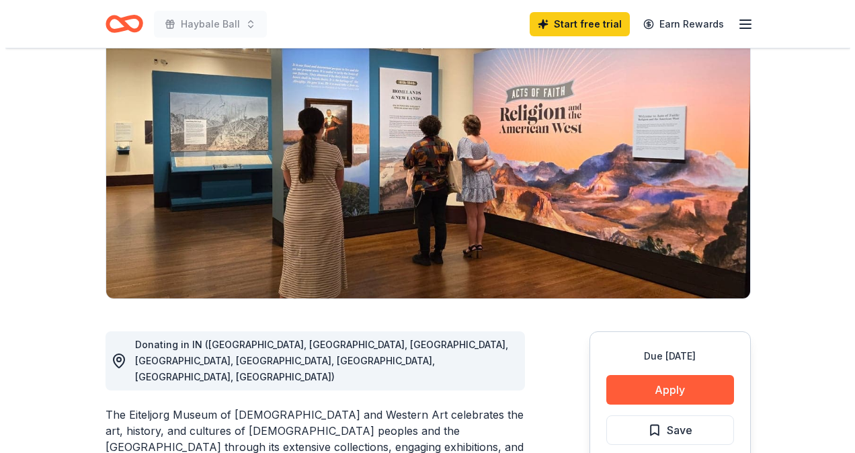
scroll to position [147, 0]
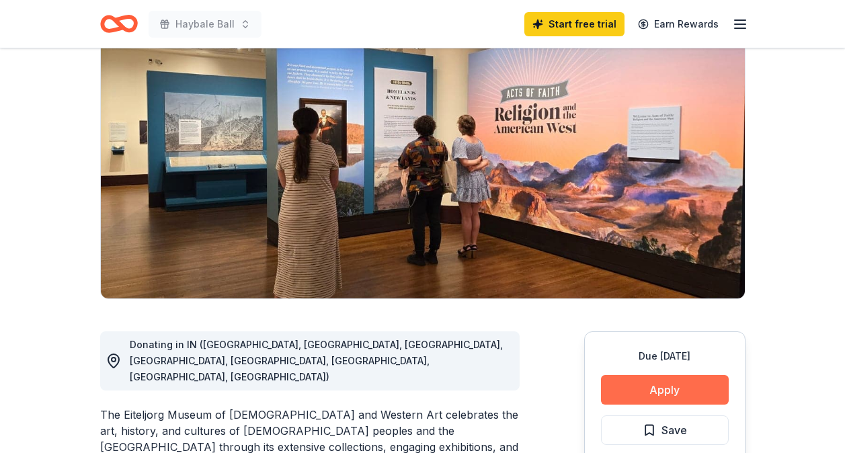
click at [692, 390] on button "Apply" at bounding box center [665, 390] width 128 height 30
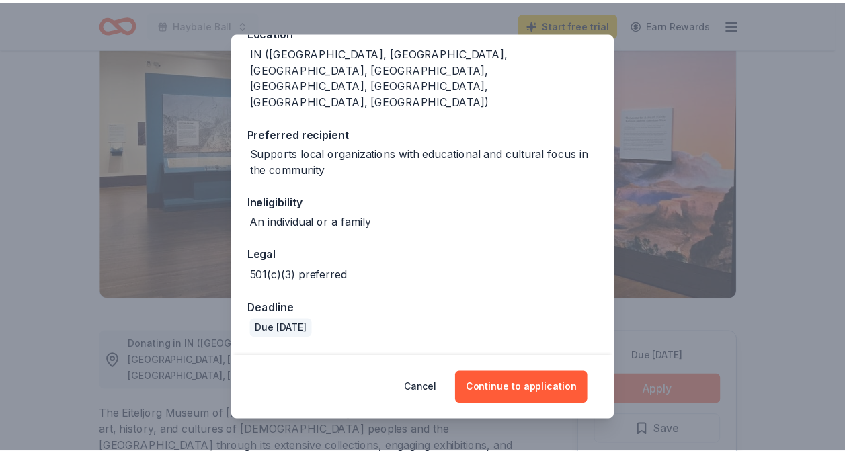
scroll to position [205, 0]
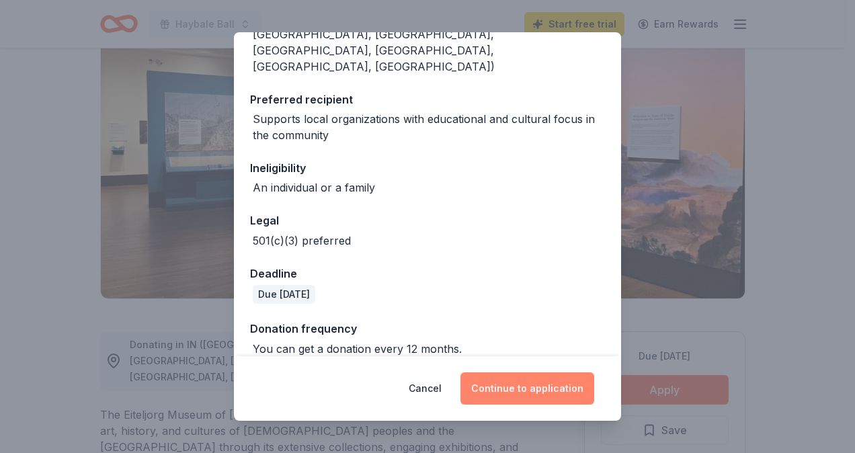
click at [548, 388] on button "Continue to application" at bounding box center [527, 388] width 134 height 32
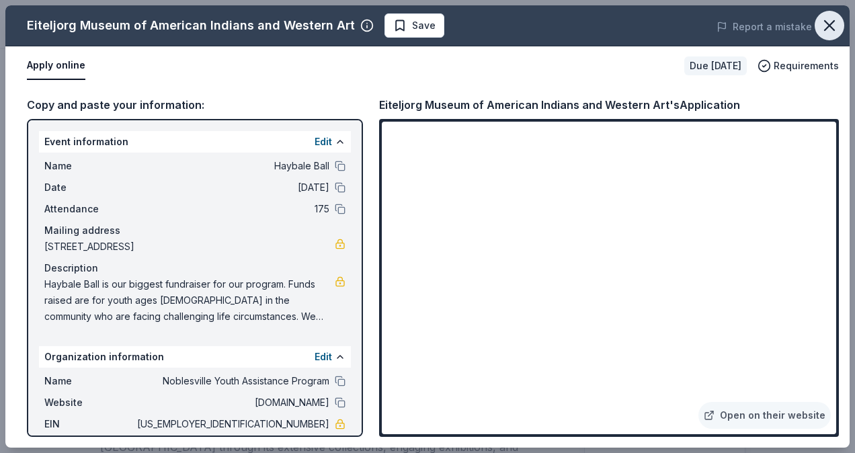
click at [836, 36] on button "button" at bounding box center [829, 26] width 30 height 30
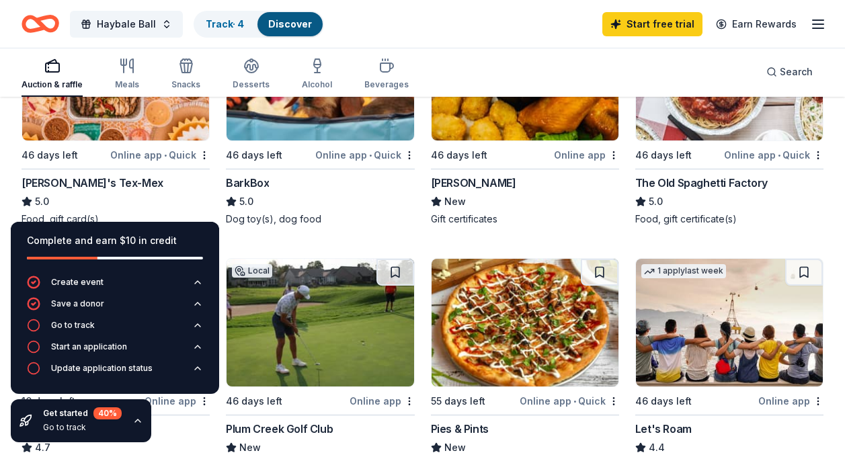
scroll to position [495, 0]
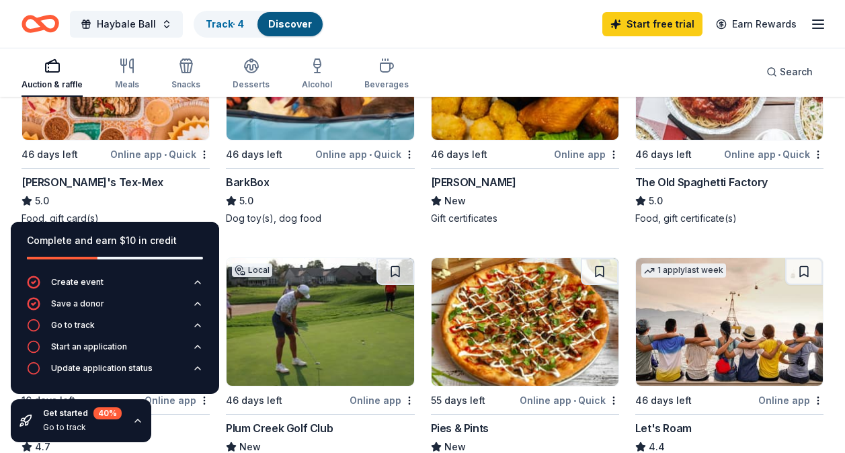
click at [335, 142] on div "Top rated 18 applies last week 46 days left Online app • Quick BarkBox 5.0 Dog …" at bounding box center [320, 118] width 188 height 214
click at [120, 126] on img at bounding box center [115, 76] width 187 height 128
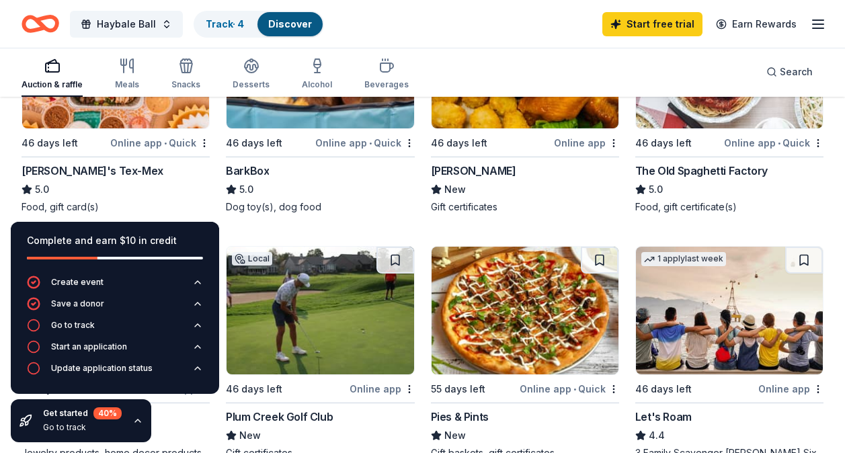
scroll to position [507, 0]
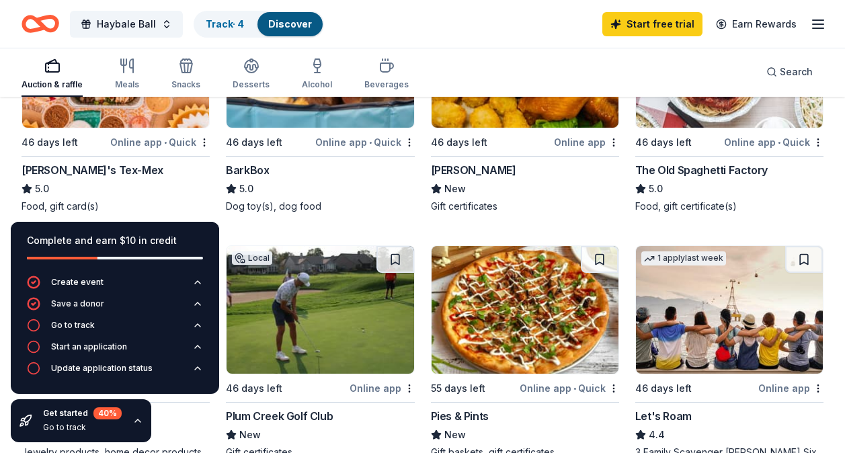
click at [736, 151] on div "5 applies last week 46 days left Online app • Quick The Old Spaghetti Factory 5…" at bounding box center [729, 106] width 188 height 214
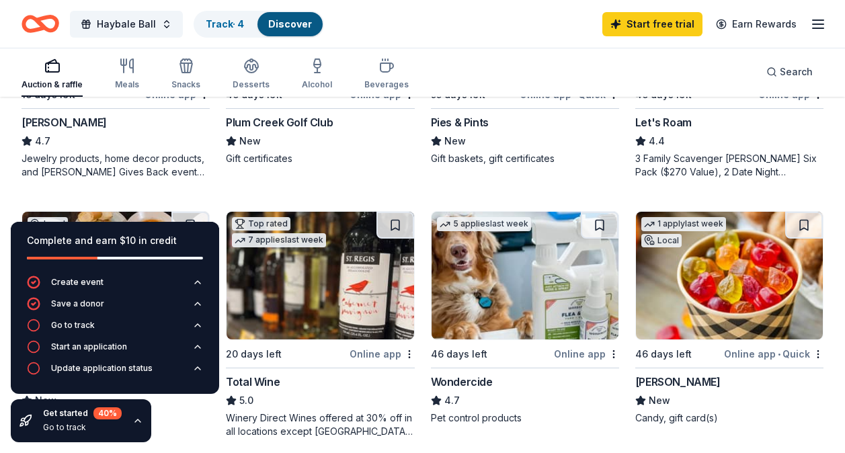
scroll to position [801, 0]
click at [468, 124] on div "Pies & Pints" at bounding box center [460, 122] width 58 height 16
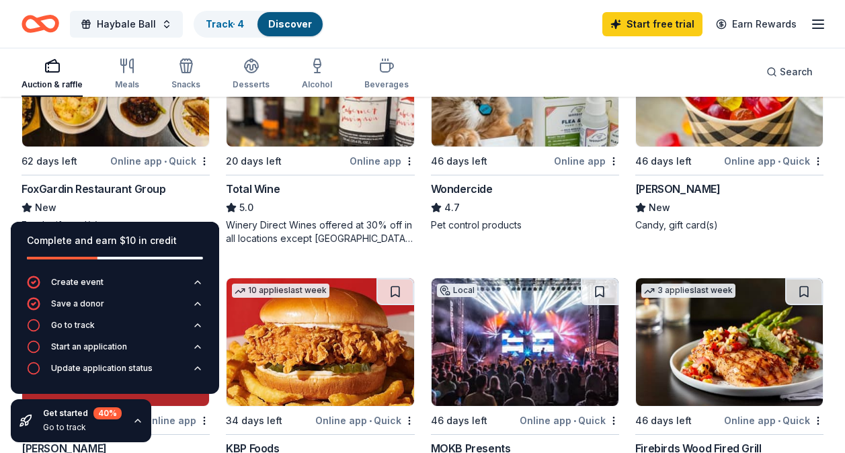
scroll to position [997, 0]
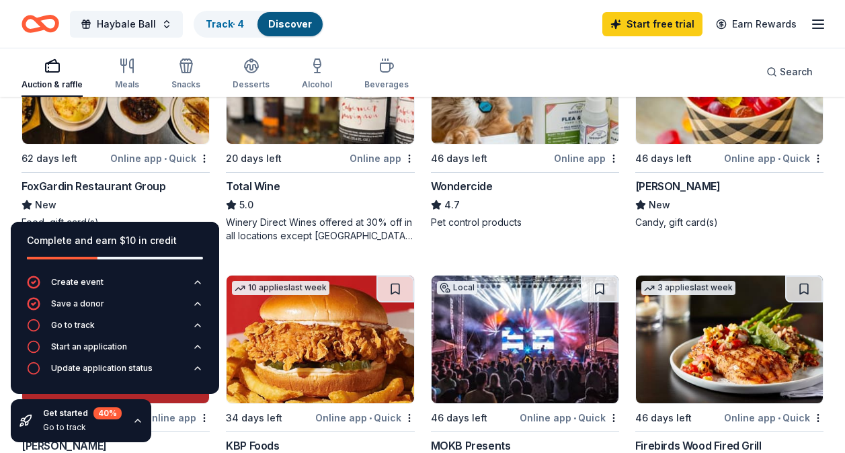
click at [265, 184] on div "Total Wine" at bounding box center [253, 186] width 54 height 16
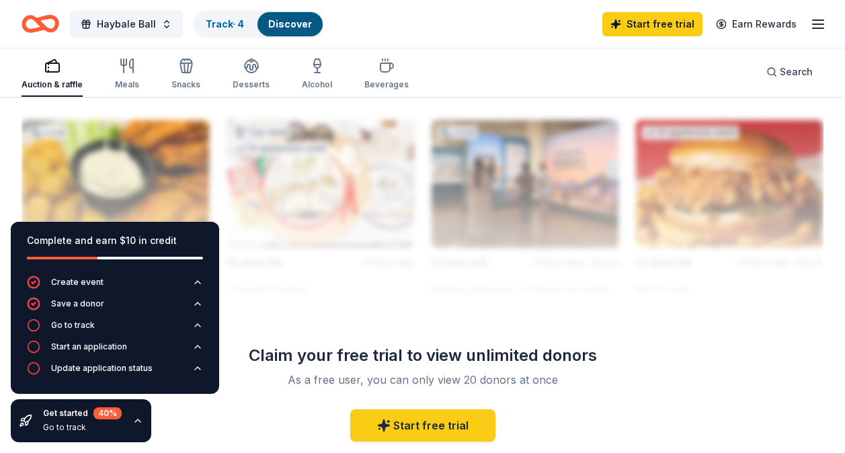
scroll to position [1445, 0]
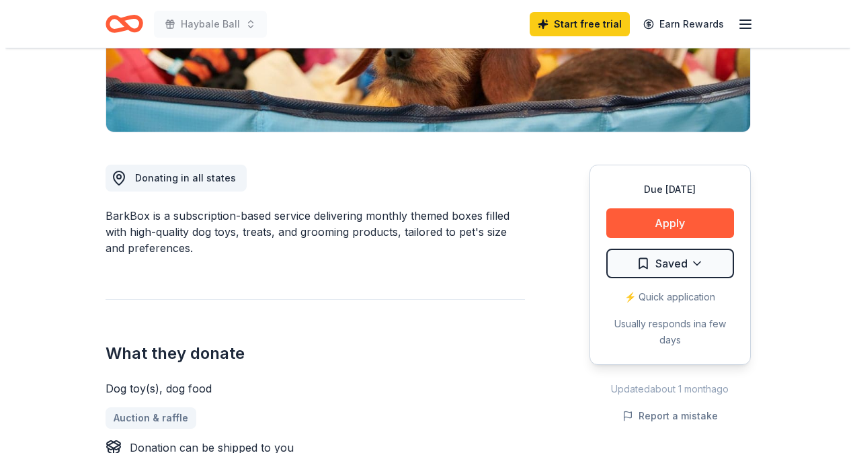
scroll to position [276, 0]
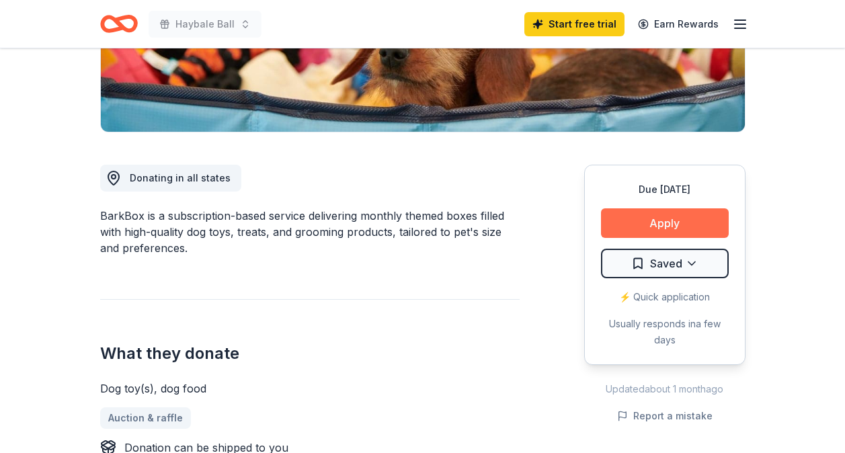
click at [708, 225] on button "Apply" at bounding box center [665, 223] width 128 height 30
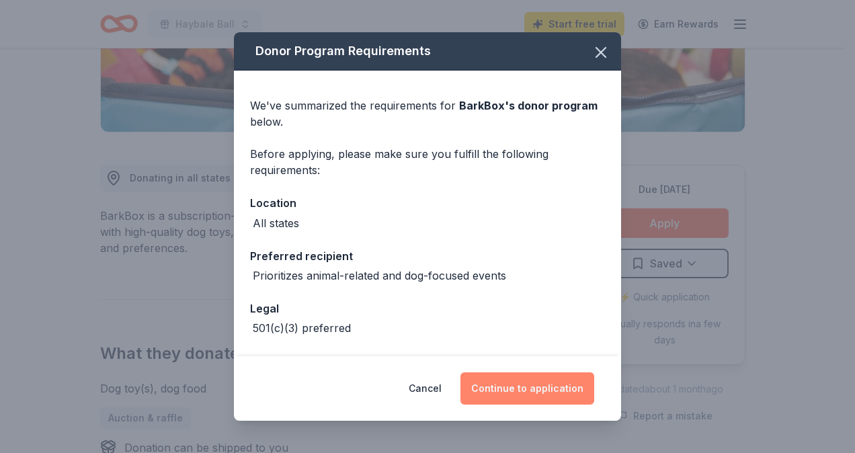
click at [570, 400] on button "Continue to application" at bounding box center [527, 388] width 134 height 32
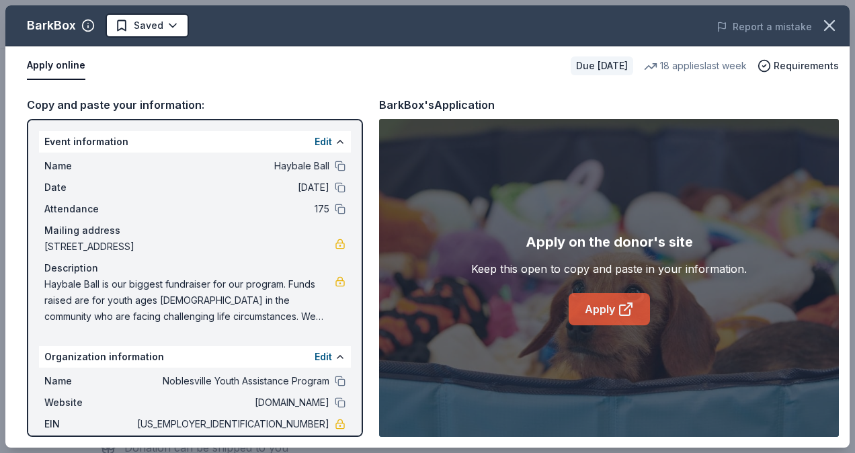
click at [629, 313] on icon at bounding box center [625, 310] width 10 height 10
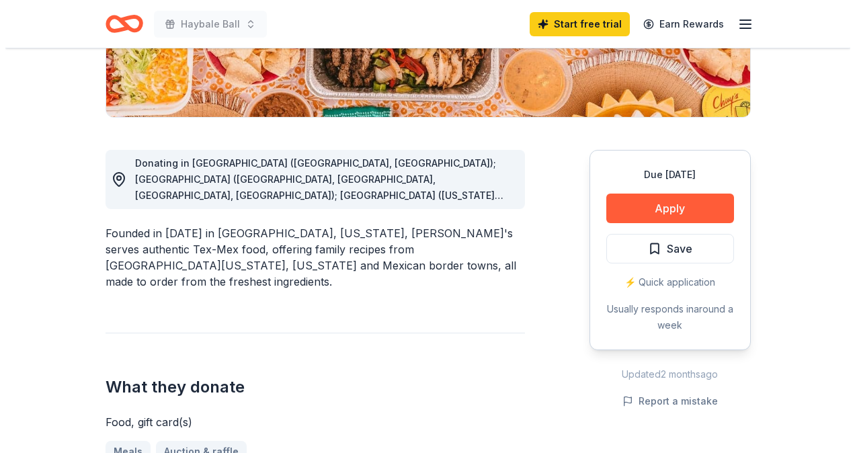
scroll to position [292, 0]
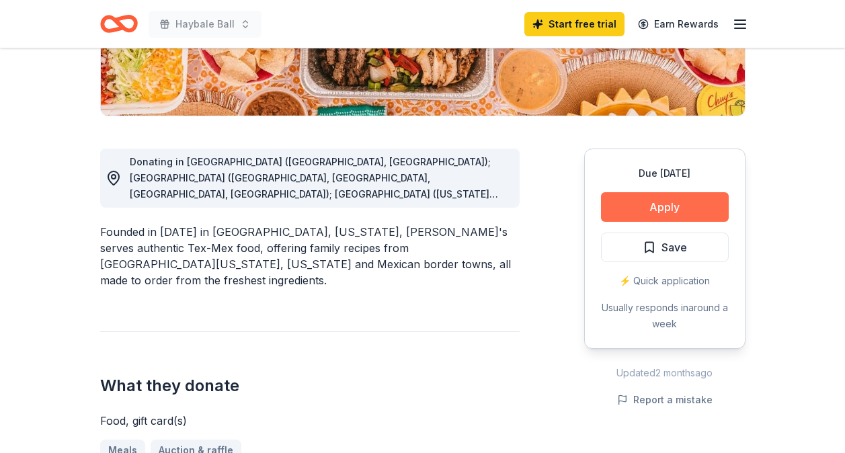
click at [689, 206] on button "Apply" at bounding box center [665, 207] width 128 height 30
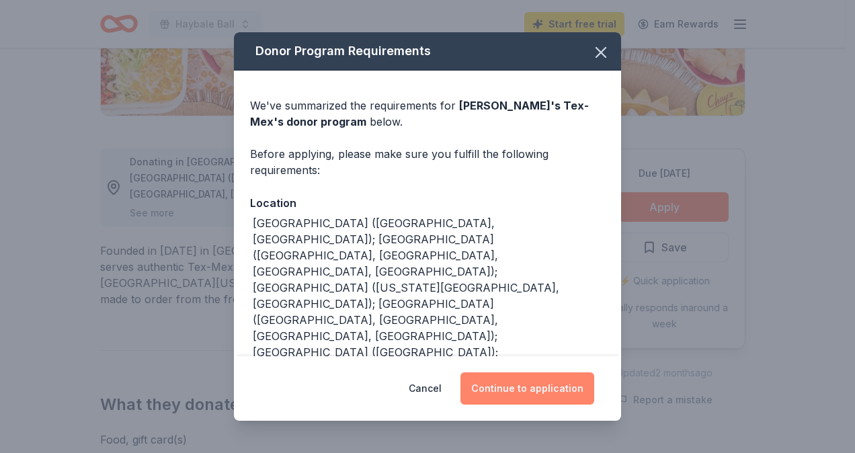
click at [562, 394] on button "Continue to application" at bounding box center [527, 388] width 134 height 32
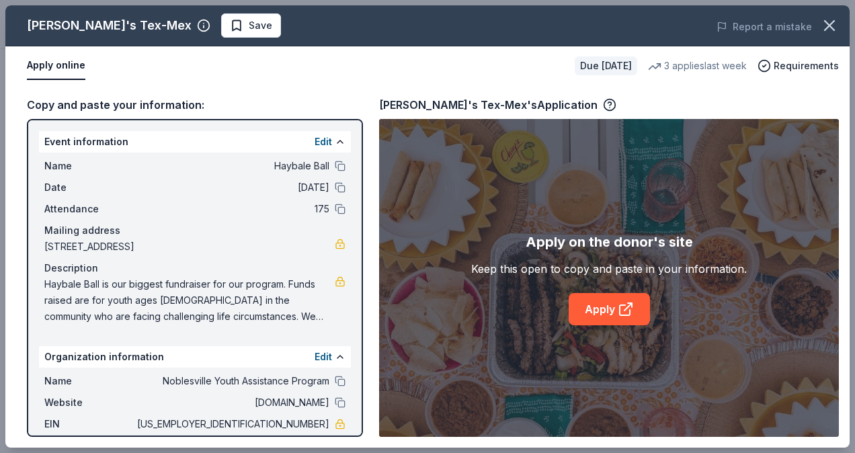
scroll to position [67, 0]
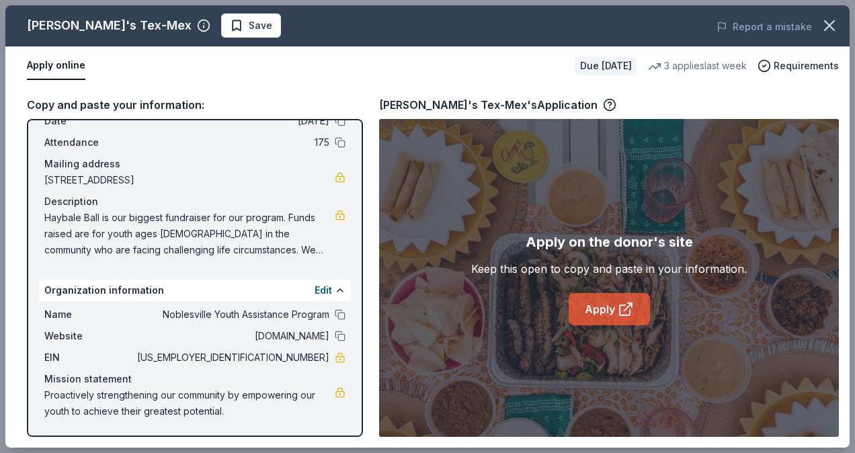
click at [614, 305] on link "Apply" at bounding box center [608, 309] width 81 height 32
click at [613, 317] on link "Apply" at bounding box center [608, 309] width 81 height 32
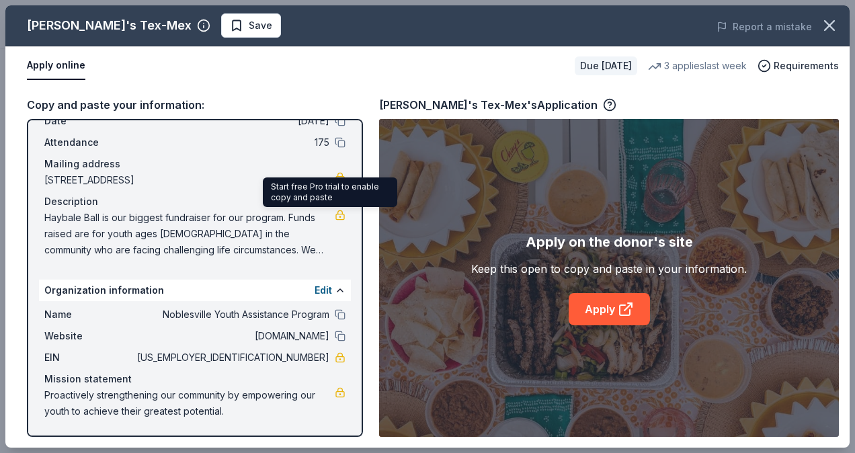
click at [223, 166] on div "Mailing address" at bounding box center [194, 164] width 301 height 16
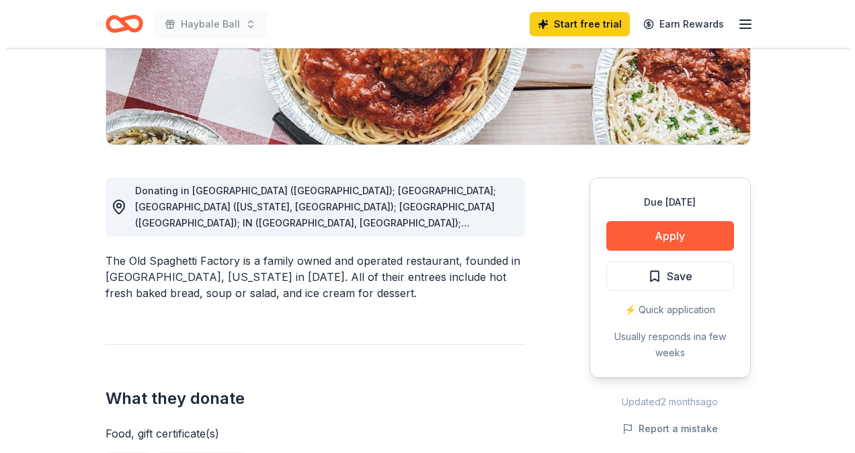
scroll to position [264, 0]
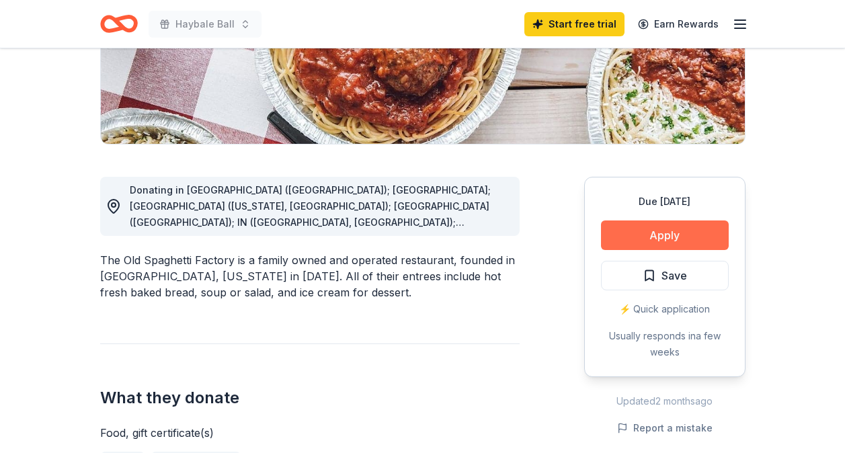
click at [694, 233] on button "Apply" at bounding box center [665, 235] width 128 height 30
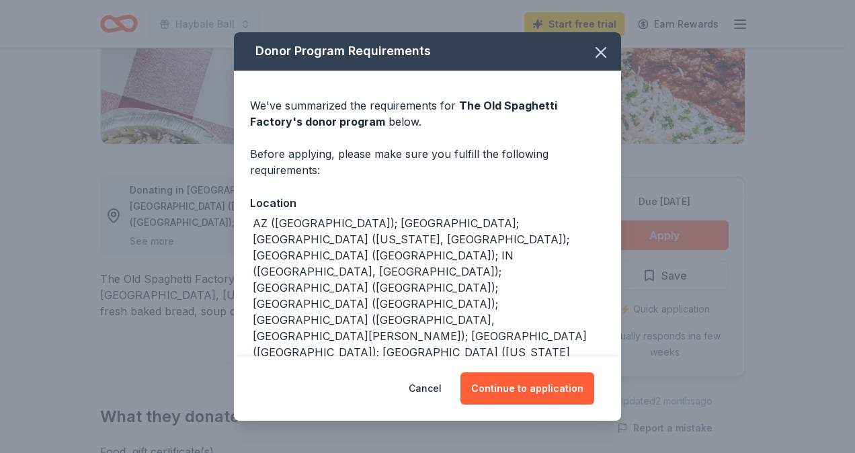
scroll to position [27, 0]
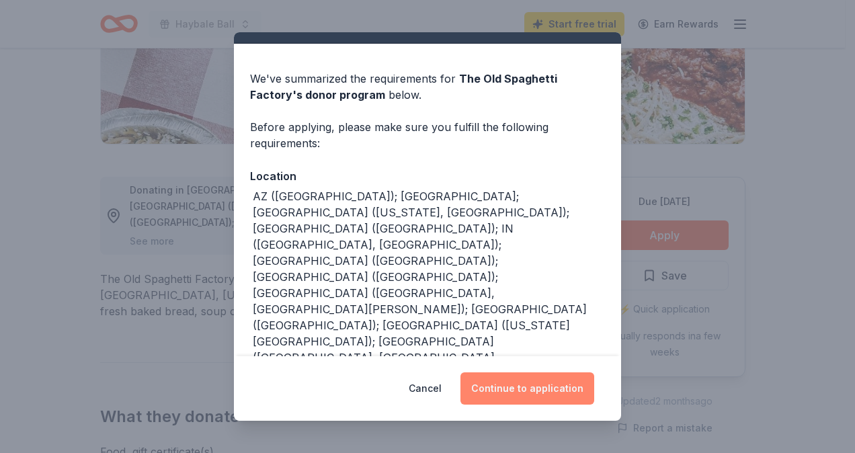
click at [544, 392] on button "Continue to application" at bounding box center [527, 388] width 134 height 32
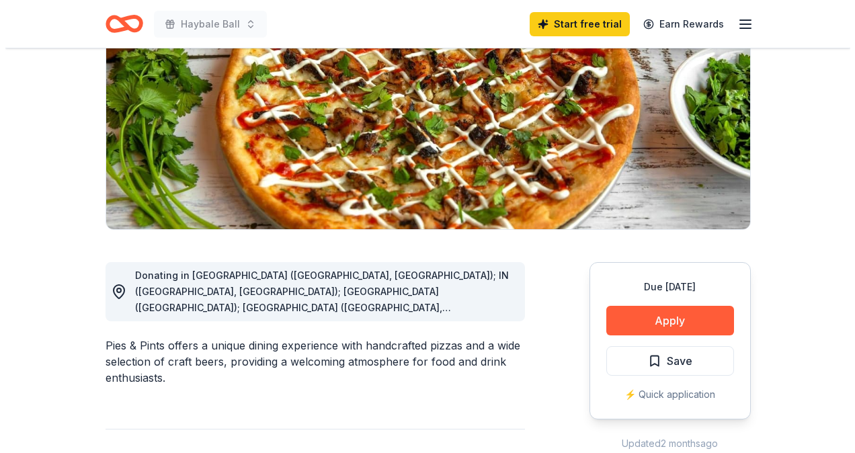
scroll to position [183, 0]
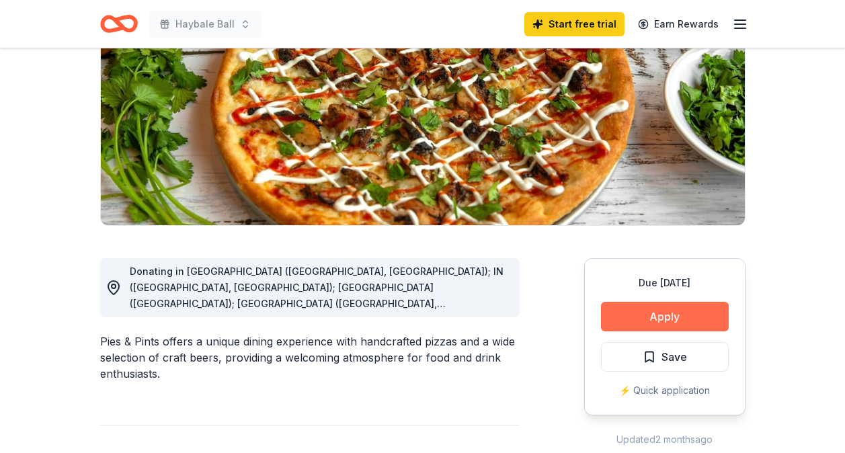
click at [689, 315] on button "Apply" at bounding box center [665, 317] width 128 height 30
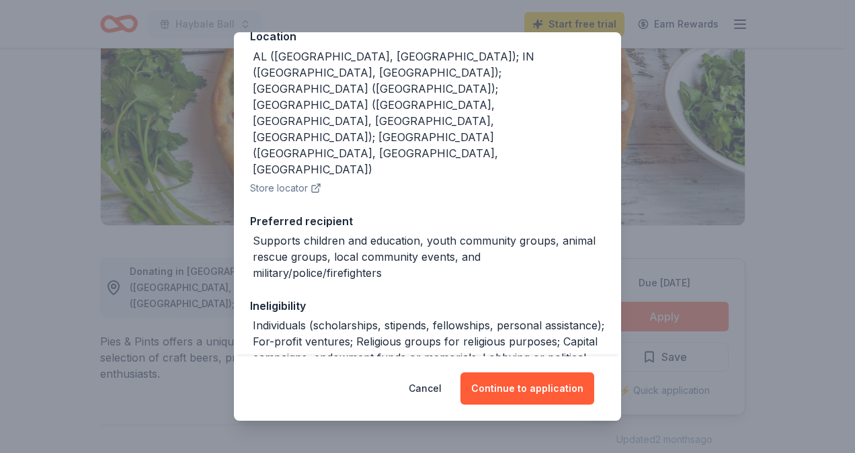
scroll to position [189, 0]
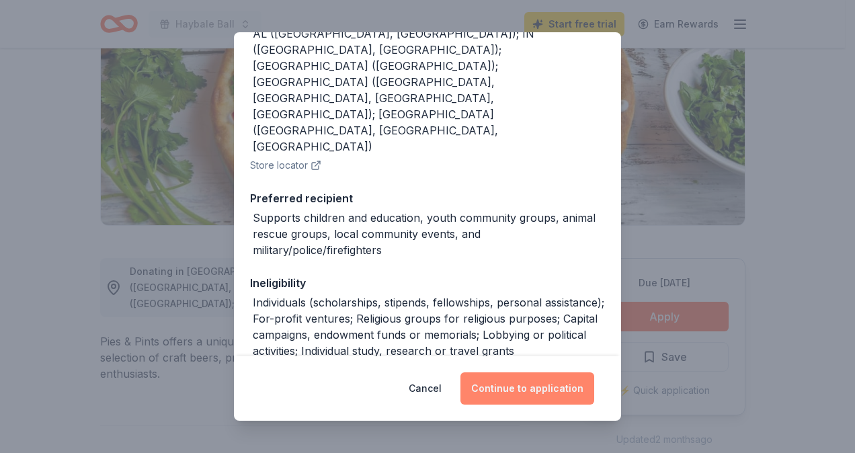
click at [534, 386] on button "Continue to application" at bounding box center [527, 388] width 134 height 32
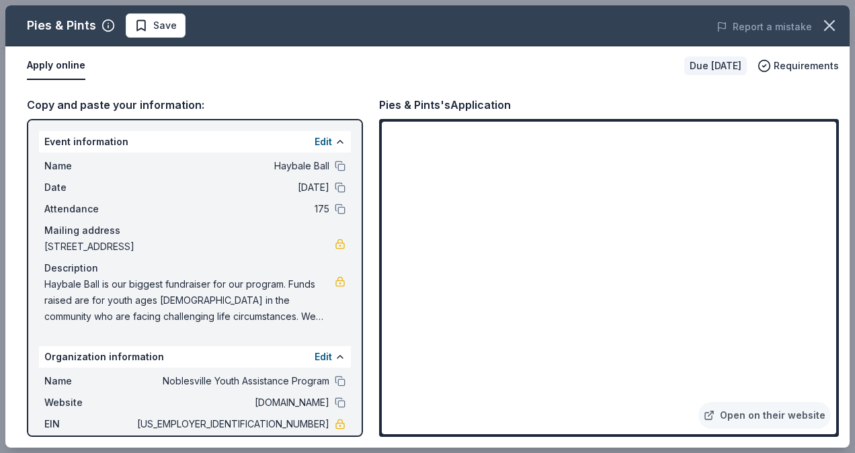
click at [370, 335] on div "Copy and paste your information: Event information Edit Name Haybale Ball Date …" at bounding box center [427, 266] width 844 height 362
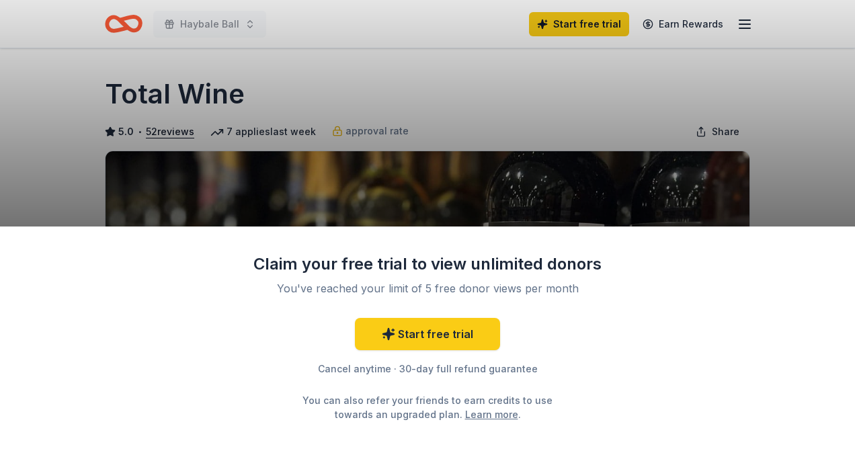
click at [599, 28] on div "Claim your free trial to view unlimited donors You've reached your limit of 5 f…" at bounding box center [427, 226] width 855 height 453
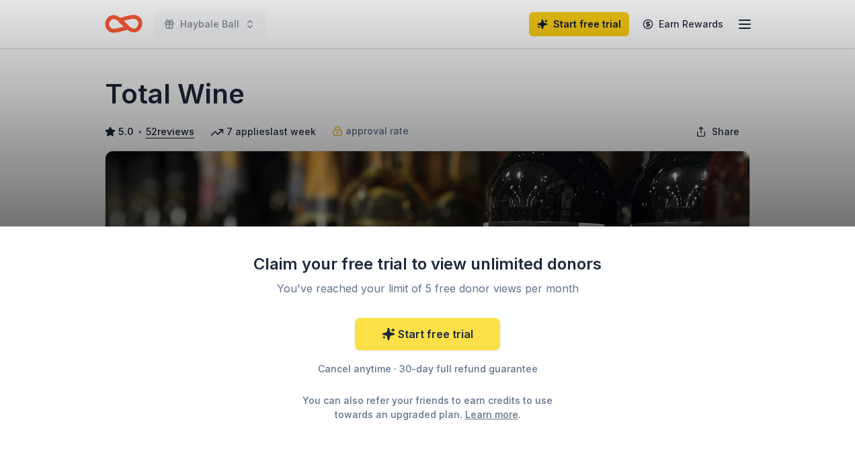
click at [444, 338] on link "Start free trial" at bounding box center [427, 334] width 145 height 32
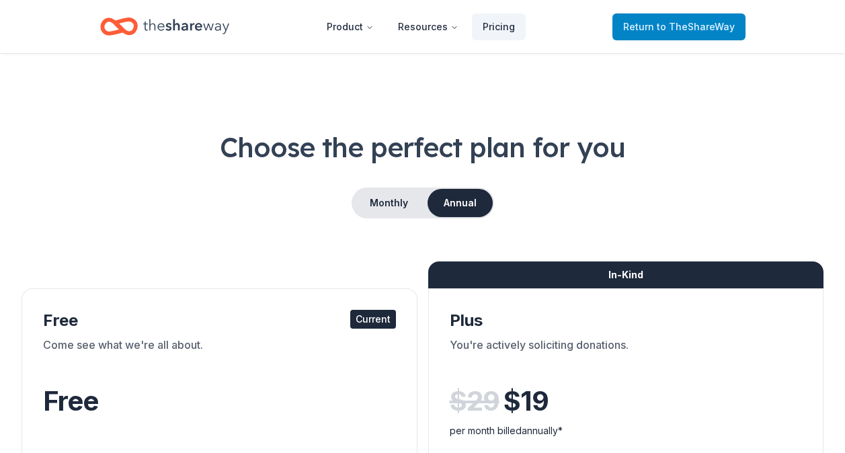
click at [687, 28] on span "to TheShareWay" at bounding box center [696, 26] width 78 height 11
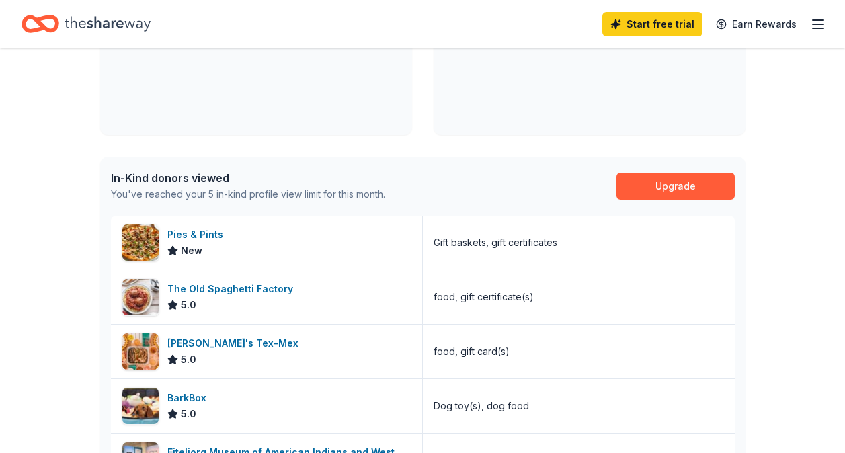
scroll to position [451, 0]
